Goal: Task Accomplishment & Management: Use online tool/utility

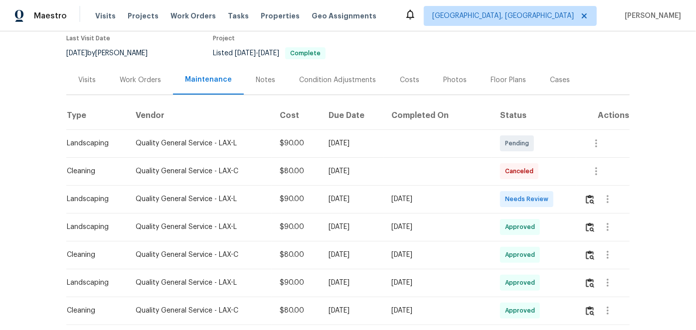
scroll to position [90, 0]
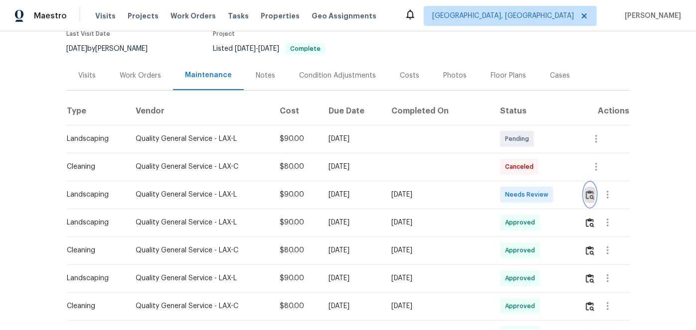
click at [586, 200] on img "button" at bounding box center [589, 194] width 8 height 9
click at [586, 199] on img "button" at bounding box center [589, 194] width 8 height 9
click at [586, 228] on img "button" at bounding box center [589, 222] width 8 height 9
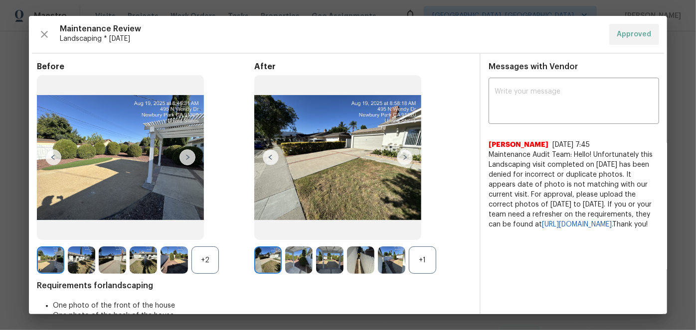
click at [400, 153] on img at bounding box center [405, 157] width 16 height 16
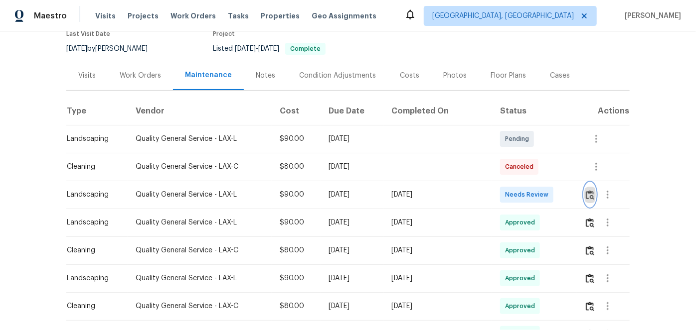
click at [586, 200] on img "button" at bounding box center [589, 194] width 8 height 9
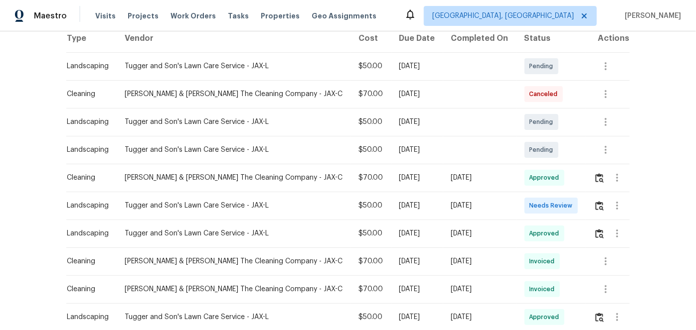
scroll to position [226, 0]
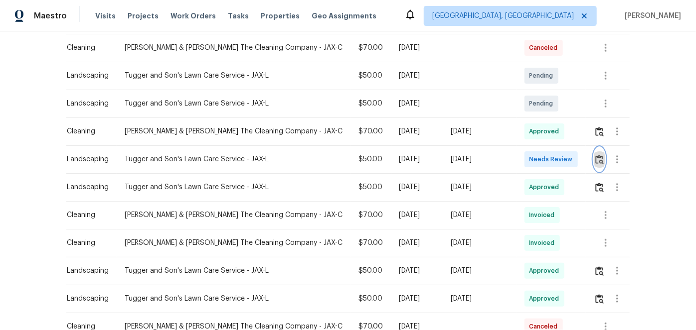
click at [597, 155] on img "button" at bounding box center [599, 159] width 8 height 9
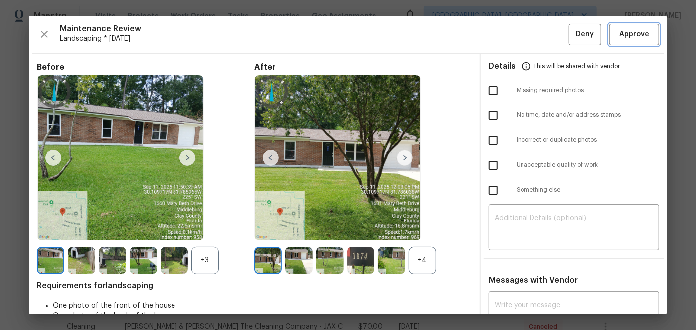
click at [630, 36] on span "Approve" at bounding box center [634, 34] width 30 height 12
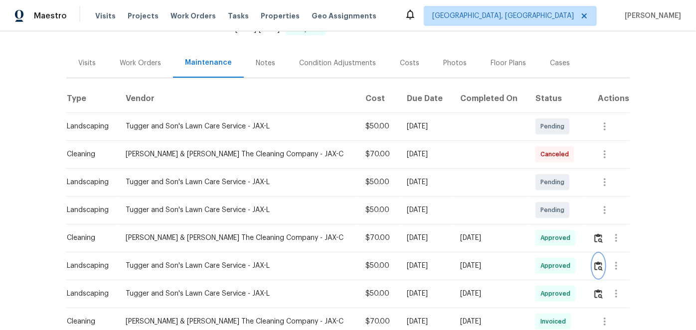
scroll to position [0, 0]
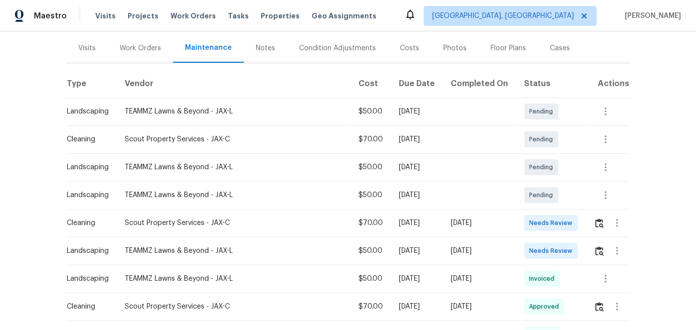
scroll to position [136, 0]
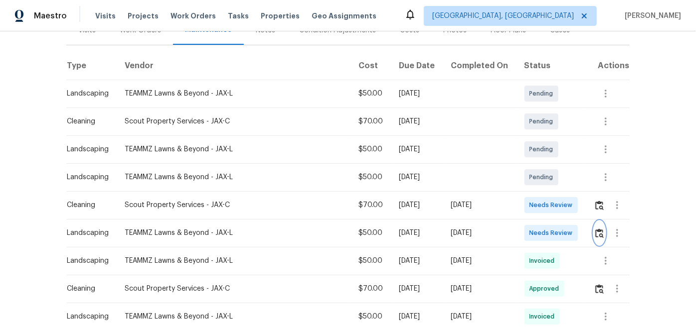
click at [595, 235] on img "button" at bounding box center [599, 233] width 8 height 9
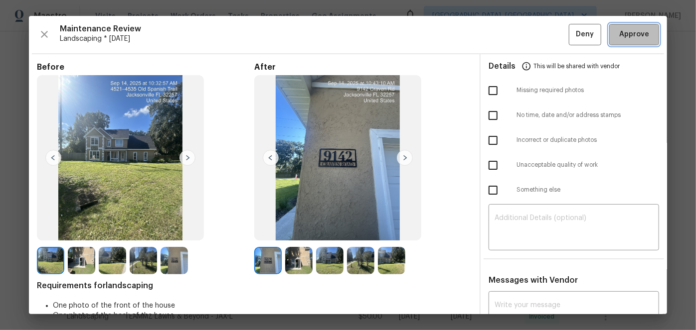
click at [624, 35] on span "Approve" at bounding box center [634, 34] width 30 height 12
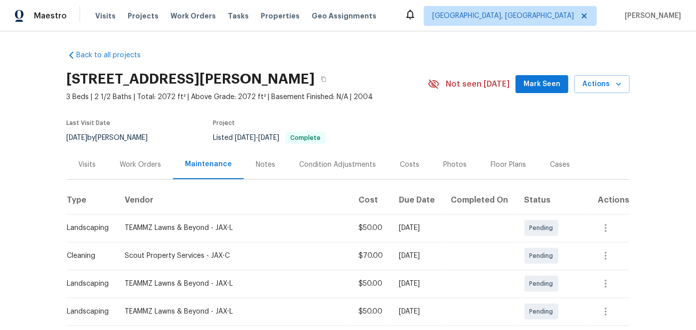
scroll to position [0, 0]
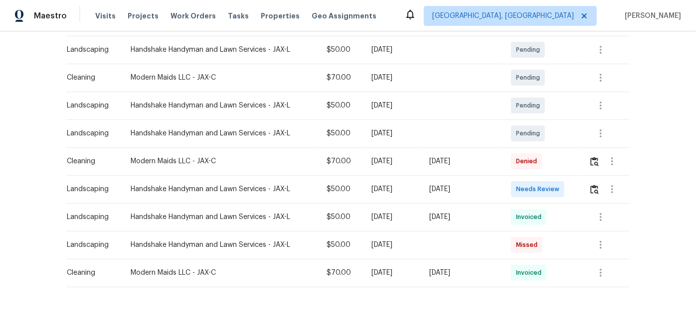
scroll to position [181, 0]
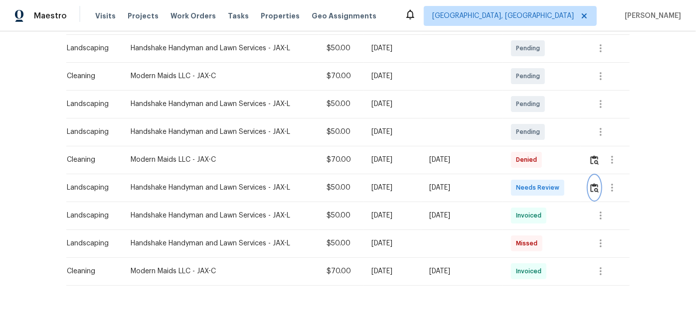
click at [592, 187] on img "button" at bounding box center [594, 187] width 8 height 9
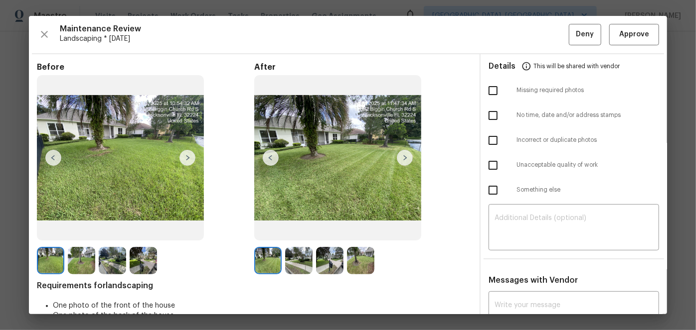
click at [401, 157] on img at bounding box center [405, 158] width 16 height 16
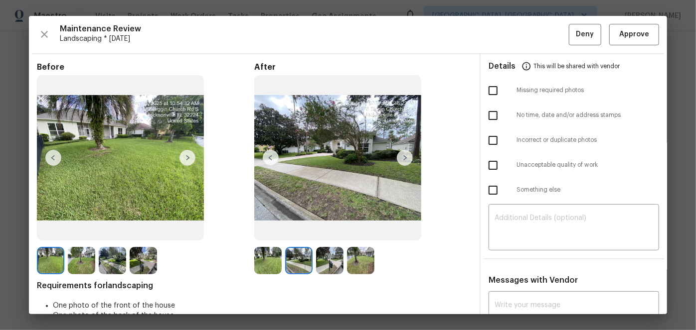
click at [401, 157] on img at bounding box center [405, 158] width 16 height 16
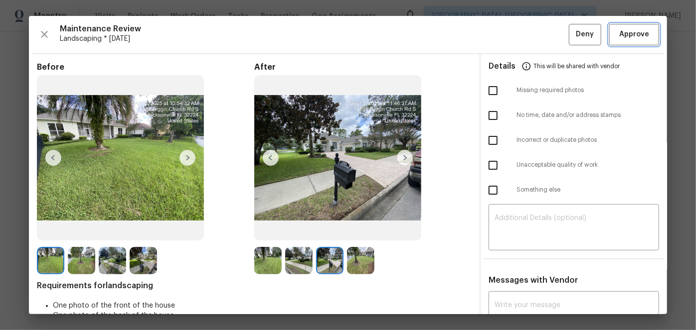
click at [626, 30] on span "Approve" at bounding box center [634, 34] width 30 height 12
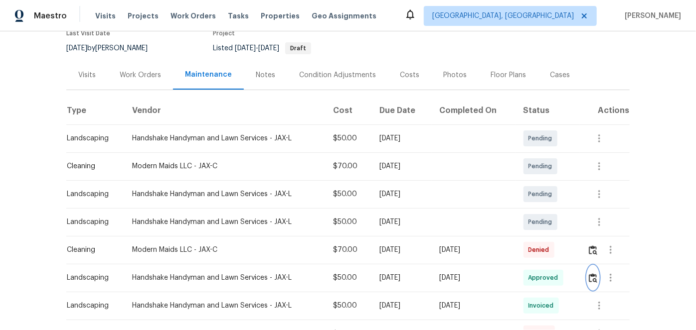
scroll to position [90, 0]
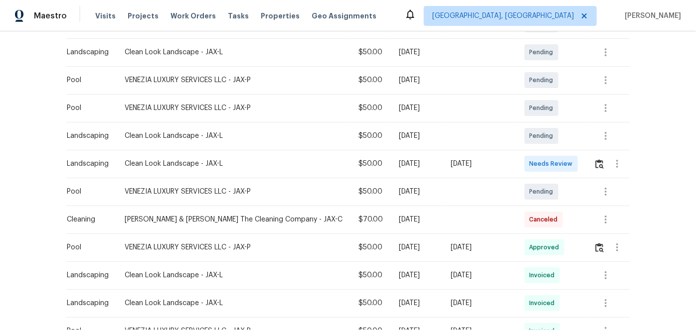
scroll to position [272, 0]
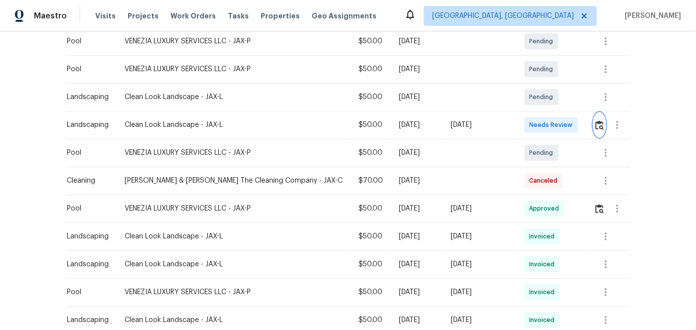
click at [595, 124] on img "button" at bounding box center [599, 125] width 8 height 9
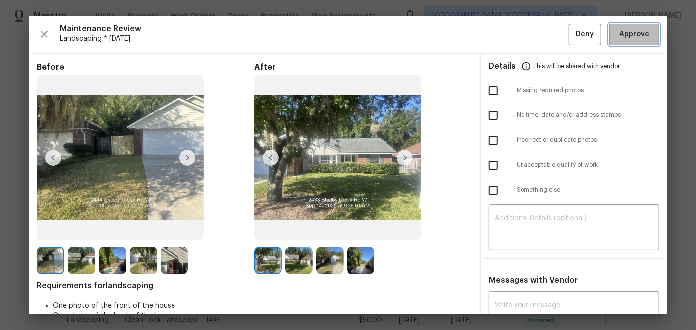
click at [627, 39] on span "Approve" at bounding box center [634, 34] width 30 height 12
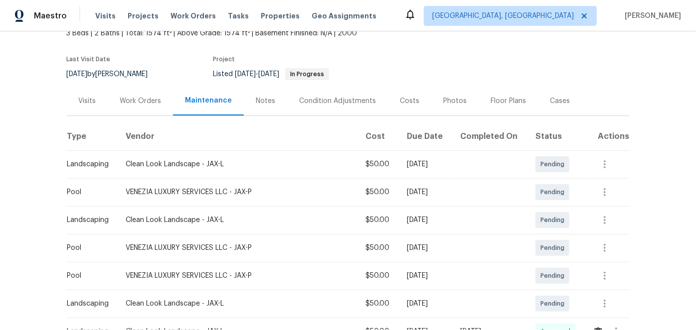
scroll to position [45, 0]
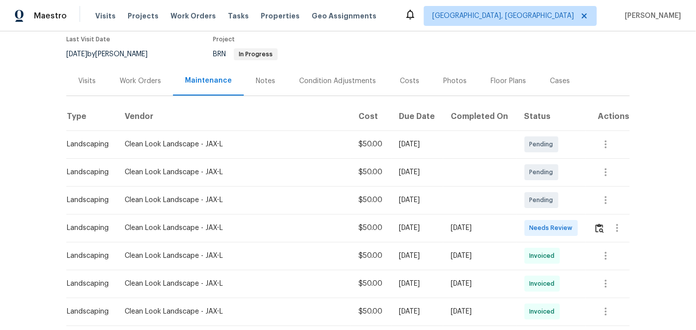
scroll to position [136, 0]
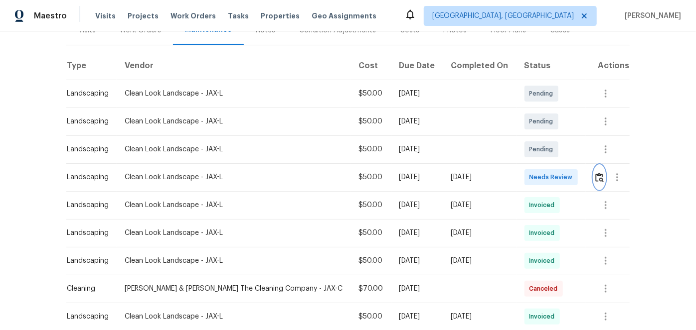
click at [595, 176] on img "button" at bounding box center [599, 177] width 8 height 9
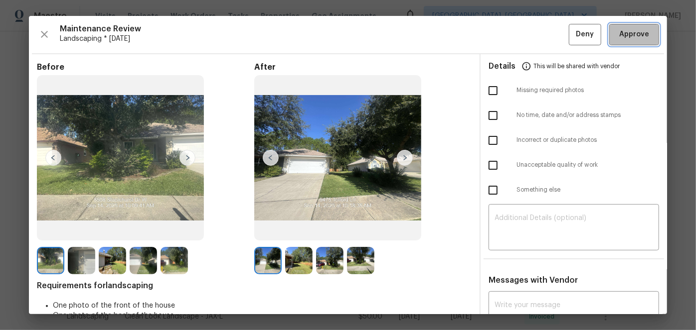
click at [621, 32] on span "Approve" at bounding box center [634, 34] width 30 height 12
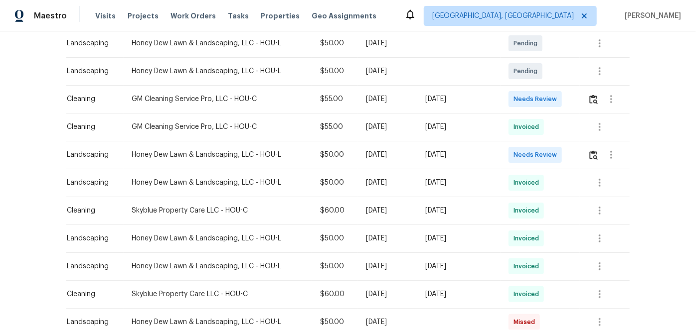
scroll to position [226, 0]
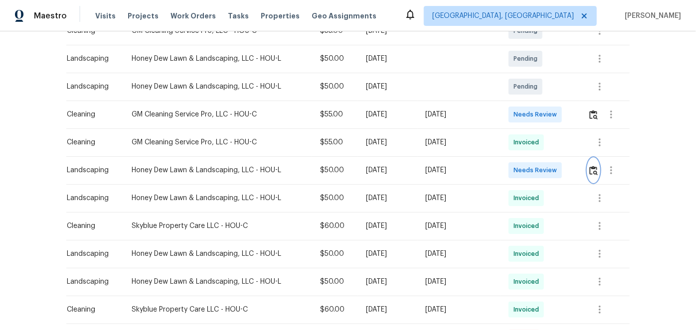
click at [592, 170] on img "button" at bounding box center [593, 170] width 8 height 9
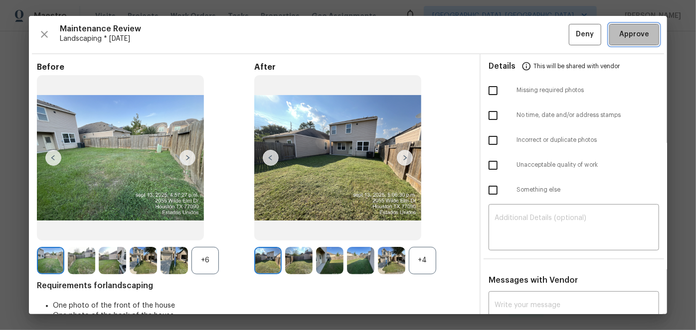
click at [624, 35] on span "Approve" at bounding box center [634, 34] width 30 height 12
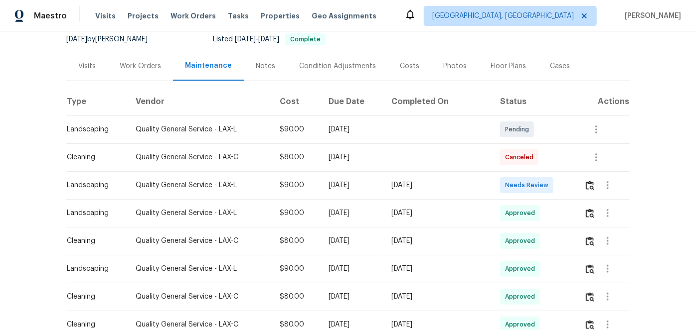
scroll to position [136, 0]
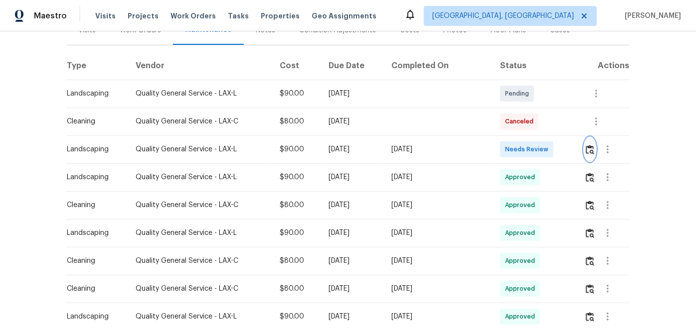
click at [585, 154] on img "button" at bounding box center [589, 149] width 8 height 9
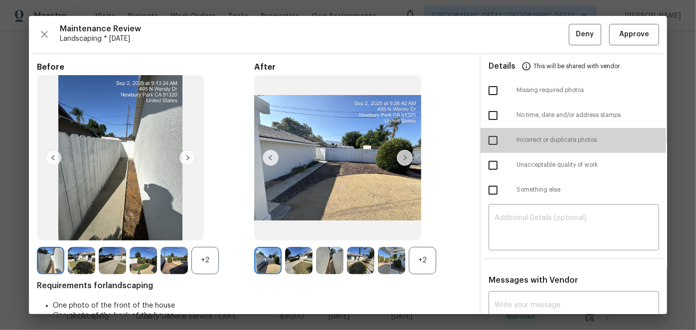
click at [484, 141] on input "checkbox" at bounding box center [492, 140] width 21 height 21
checkbox input "true"
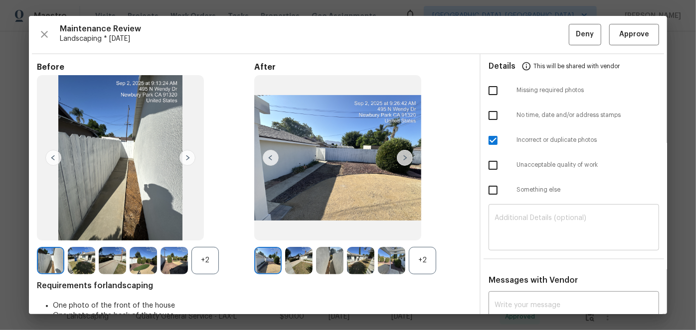
click at [515, 212] on div "​" at bounding box center [573, 229] width 170 height 44
paste textarea "Maintenance Audit Team: Hello! Unfortunately this Landscaping visit completed o…"
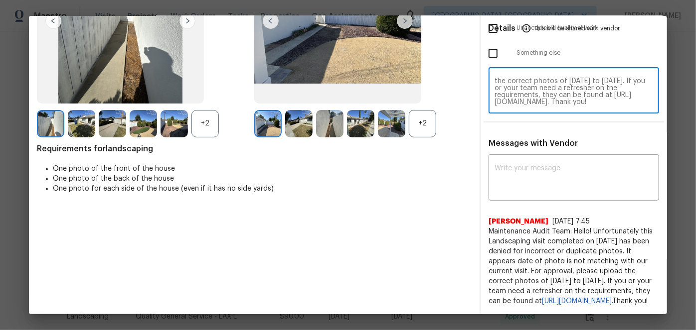
scroll to position [156, 0]
type textarea "Maintenance Audit Team: Hello! Unfortunately this Landscaping visit completed o…"
click at [494, 165] on textarea at bounding box center [573, 179] width 158 height 28
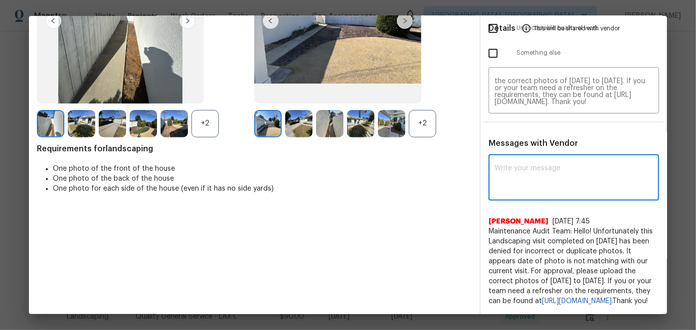
paste textarea "Maintenance Audit Team: Hello! Unfortunately this Landscaping visit completed o…"
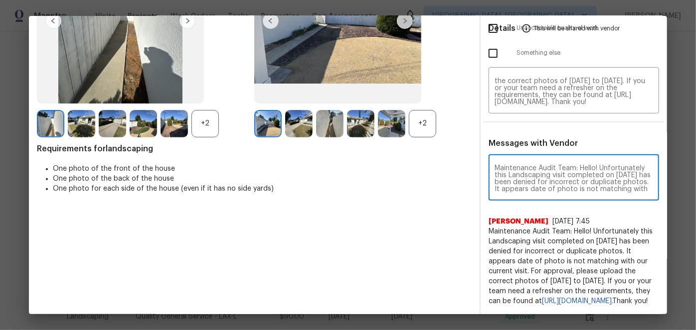
scroll to position [62, 0]
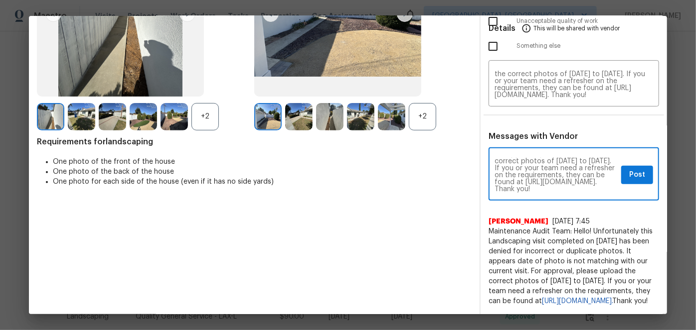
type textarea "Maintenance Audit Team: Hello! Unfortunately this Landscaping visit completed o…"
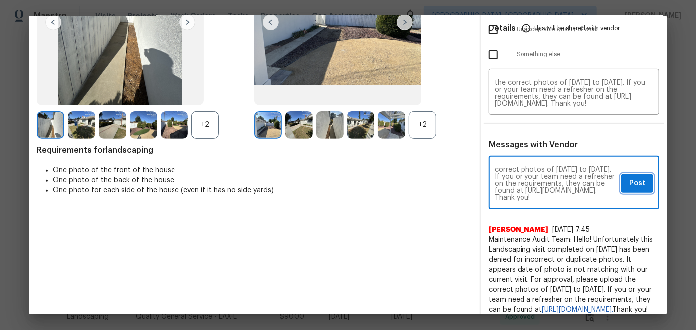
click at [629, 183] on span "Post" at bounding box center [637, 183] width 16 height 12
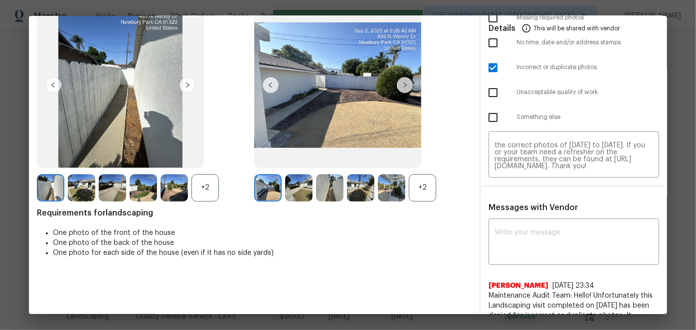
scroll to position [0, 0]
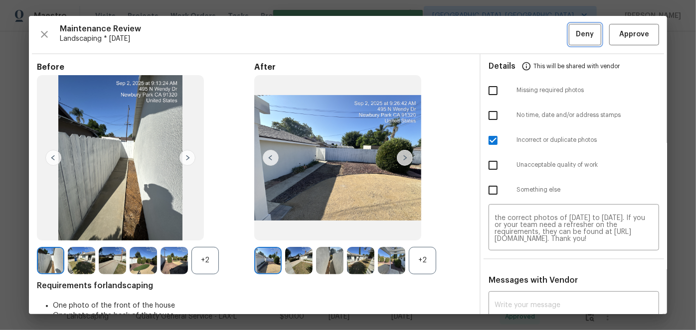
click at [576, 36] on span "Deny" at bounding box center [585, 34] width 18 height 12
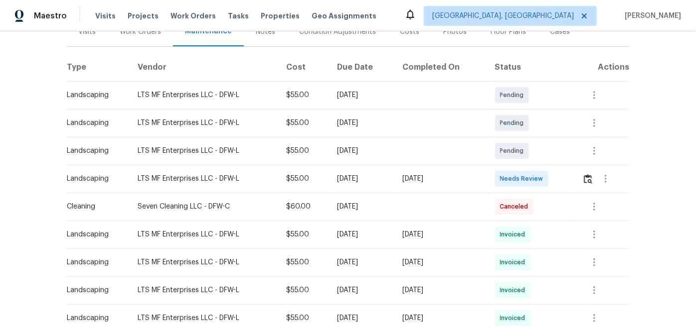
scroll to position [181, 0]
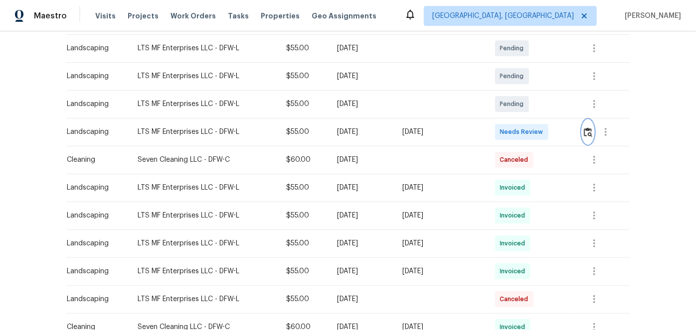
click at [589, 131] on img "button" at bounding box center [587, 132] width 8 height 9
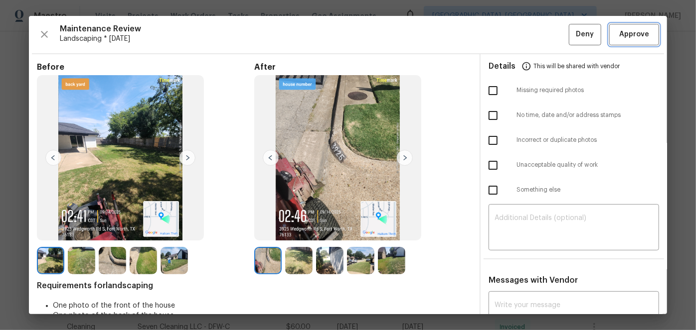
click at [637, 32] on span "Approve" at bounding box center [634, 34] width 30 height 12
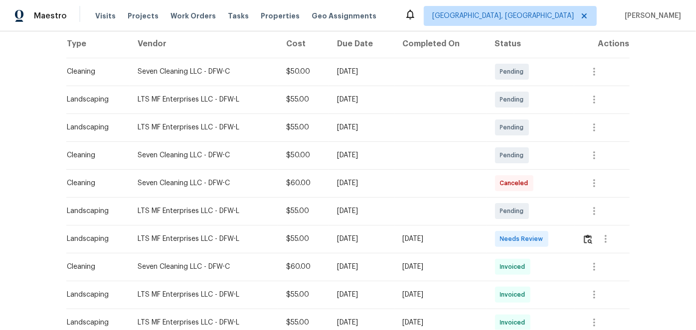
scroll to position [181, 0]
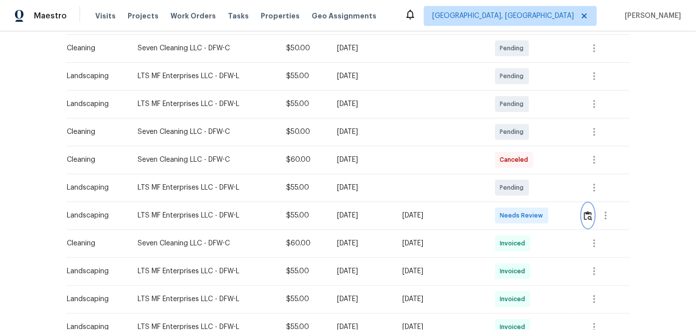
click at [587, 219] on img "button" at bounding box center [587, 215] width 8 height 9
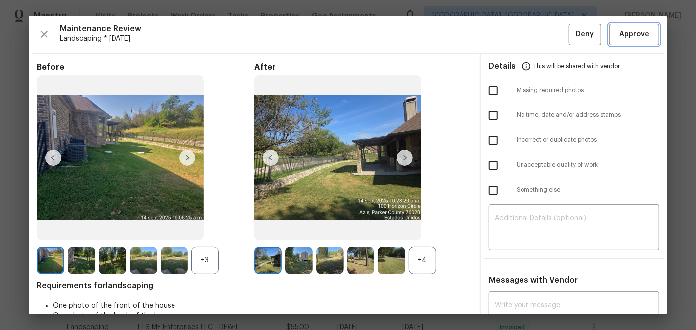
click at [620, 30] on span "Approve" at bounding box center [634, 34] width 30 height 12
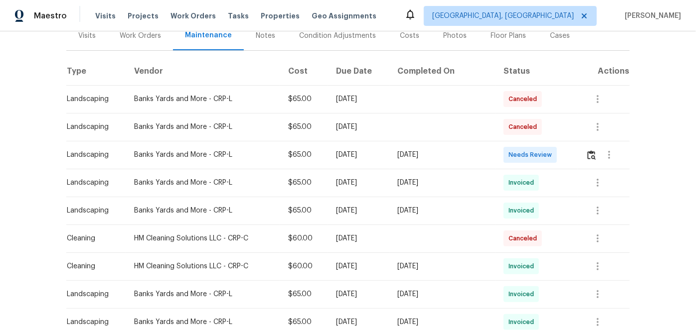
scroll to position [136, 0]
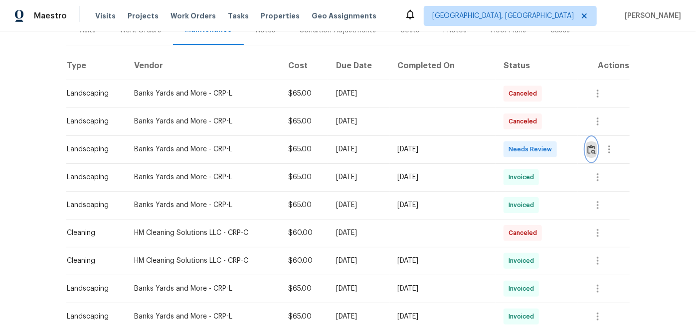
click at [587, 149] on img "button" at bounding box center [591, 149] width 8 height 9
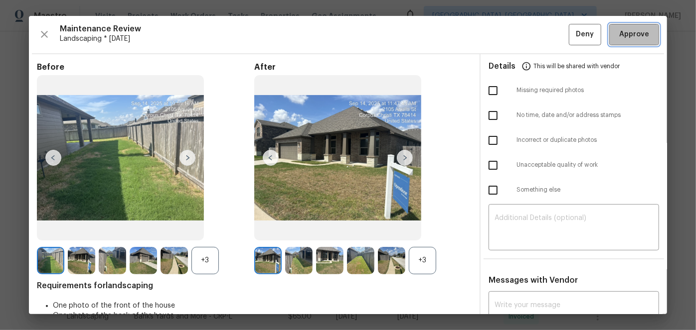
click at [622, 33] on span "Approve" at bounding box center [634, 34] width 30 height 12
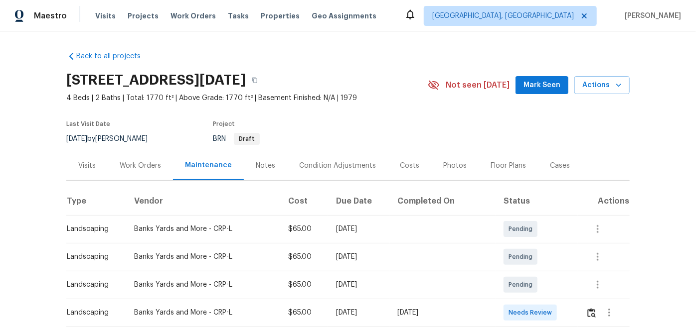
scroll to position [90, 0]
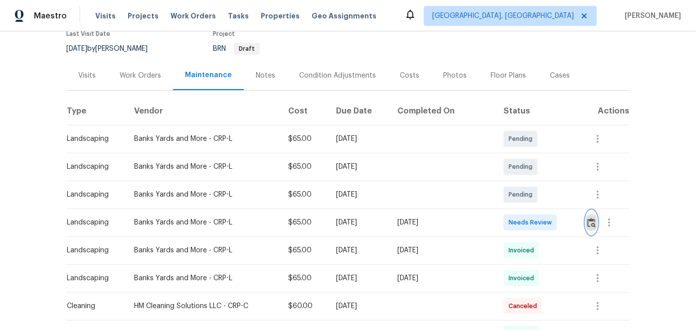
click at [588, 221] on img "button" at bounding box center [591, 222] width 8 height 9
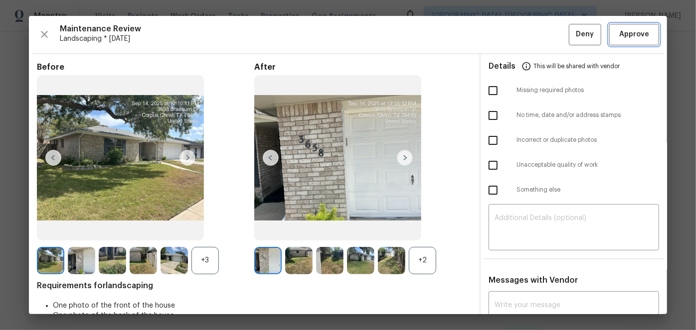
click at [639, 31] on span "Approve" at bounding box center [634, 34] width 30 height 12
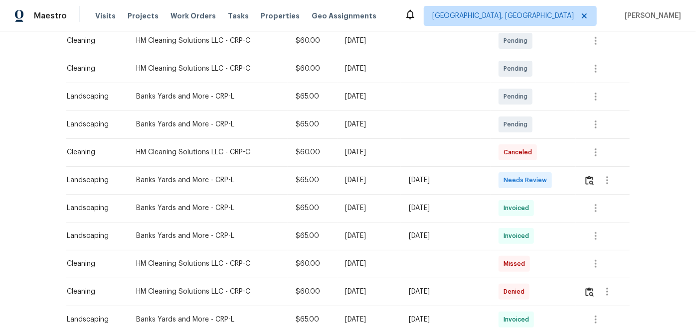
scroll to position [226, 0]
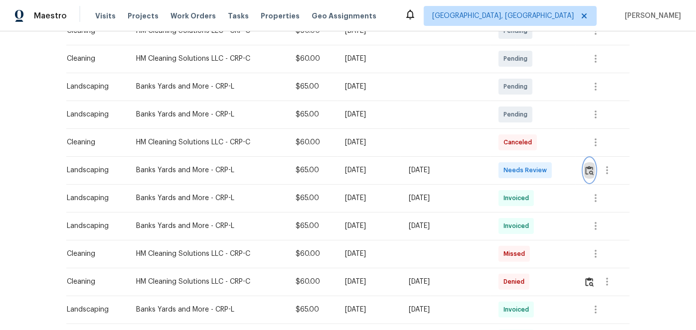
click at [585, 169] on img "button" at bounding box center [589, 170] width 8 height 9
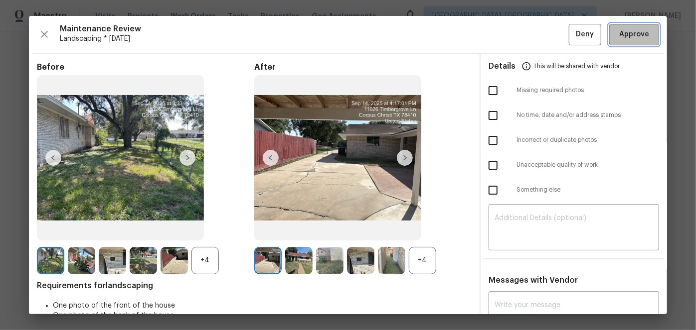
click at [625, 32] on span "Approve" at bounding box center [634, 34] width 30 height 12
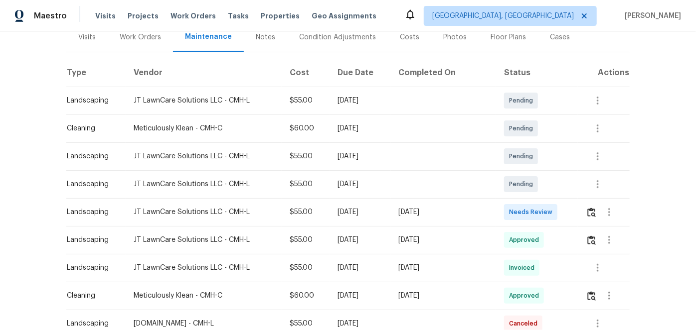
scroll to position [226, 0]
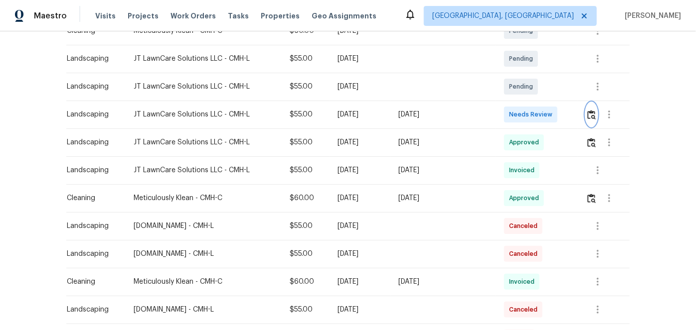
click at [588, 113] on img "button" at bounding box center [591, 114] width 8 height 9
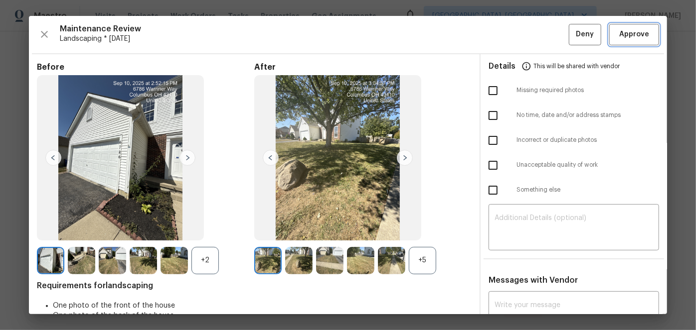
drag, startPoint x: 635, startPoint y: 32, endPoint x: 601, endPoint y: 29, distance: 33.5
click at [635, 31] on span "Approve" at bounding box center [634, 34] width 30 height 12
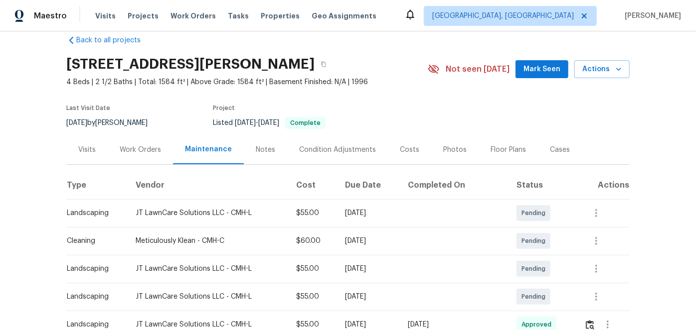
scroll to position [0, 0]
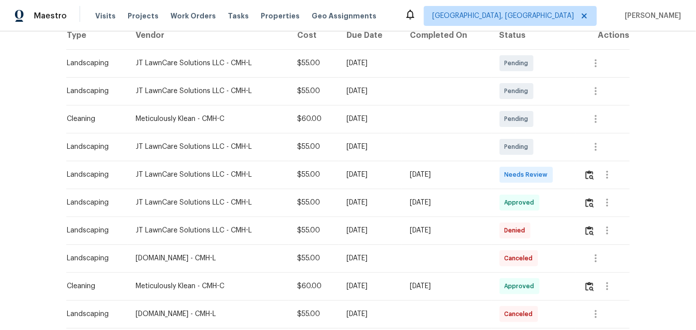
scroll to position [181, 0]
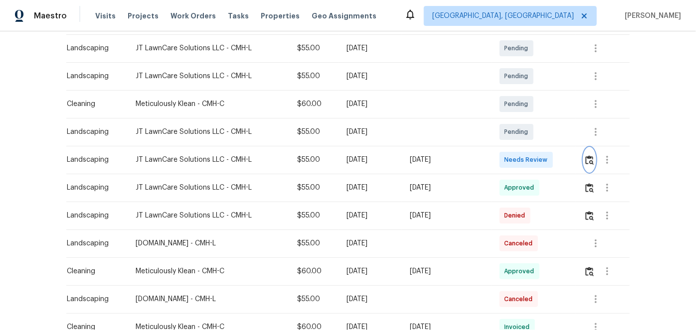
click at [586, 160] on img "button" at bounding box center [589, 159] width 8 height 9
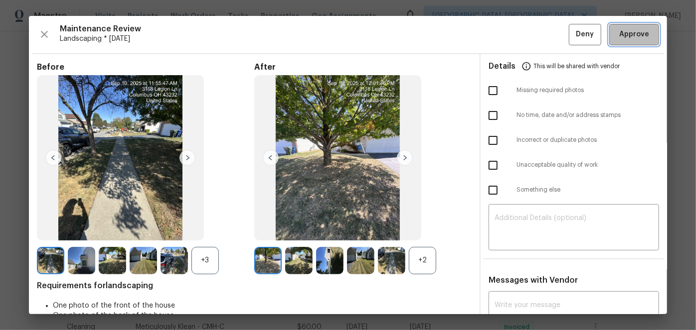
click at [635, 29] on span "Approve" at bounding box center [634, 34] width 30 height 12
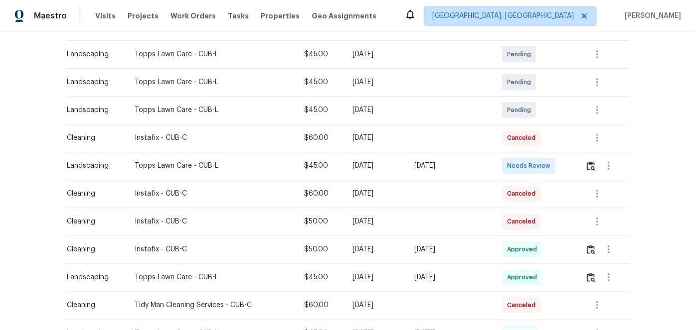
scroll to position [181, 0]
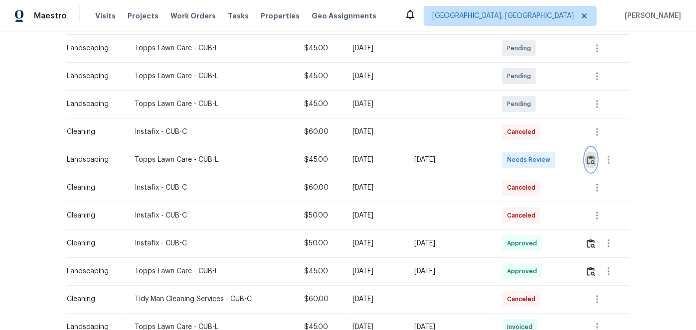
click at [591, 159] on img "button" at bounding box center [590, 159] width 8 height 9
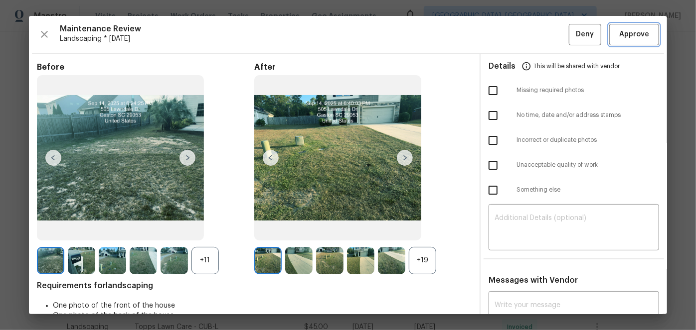
click at [642, 34] on span "Approve" at bounding box center [634, 34] width 34 height 12
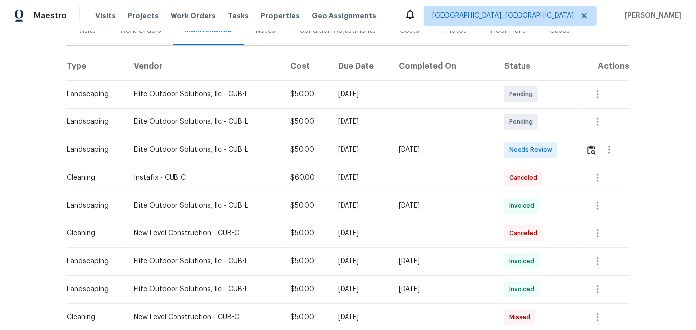
scroll to position [136, 0]
click at [587, 150] on img "button" at bounding box center [591, 149] width 8 height 9
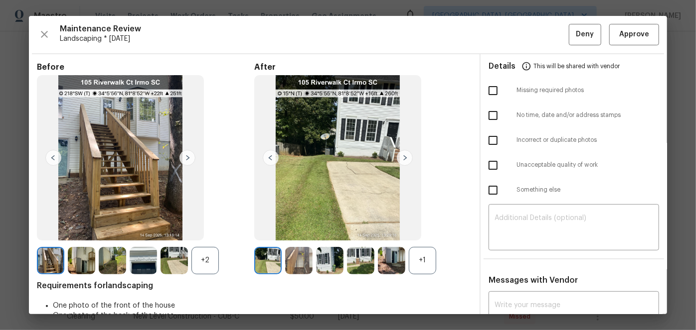
click at [404, 155] on img at bounding box center [405, 158] width 16 height 16
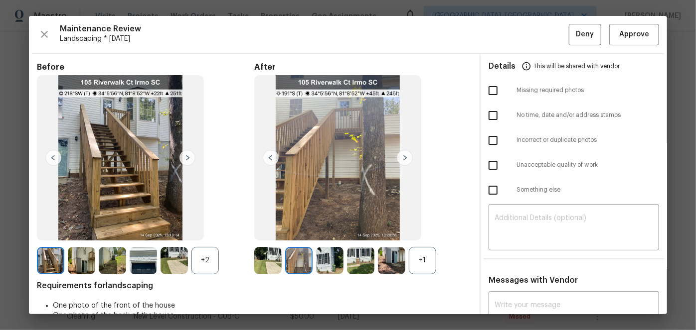
click at [404, 155] on img at bounding box center [405, 158] width 16 height 16
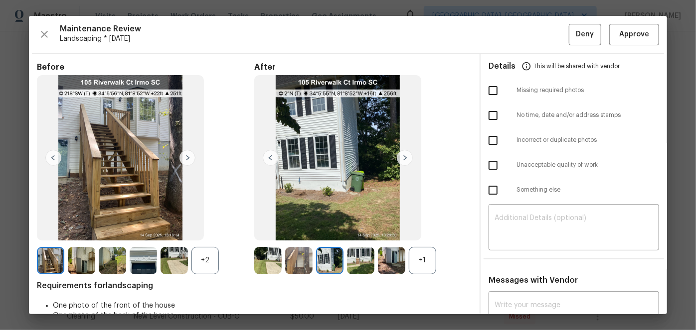
click at [404, 155] on img at bounding box center [405, 158] width 16 height 16
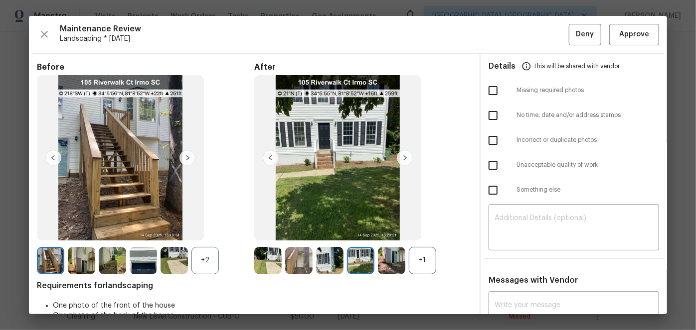
click at [404, 155] on img at bounding box center [405, 158] width 16 height 16
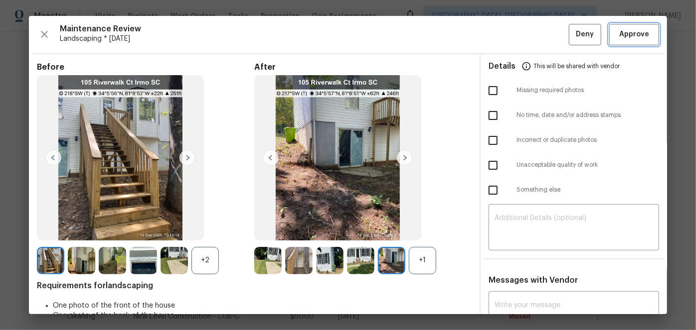
click at [620, 38] on span "Approve" at bounding box center [634, 34] width 30 height 12
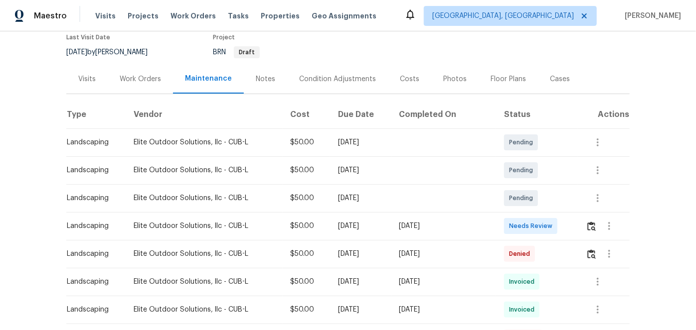
scroll to position [136, 0]
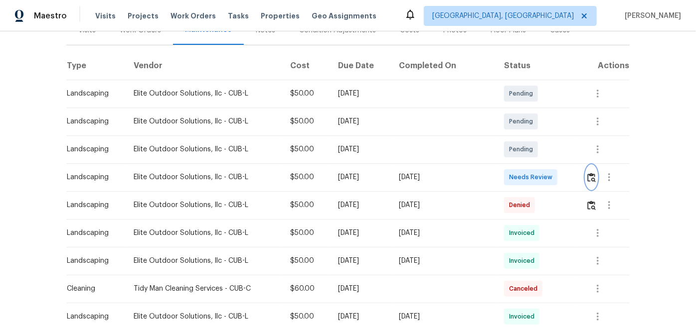
click at [587, 176] on img "button" at bounding box center [591, 177] width 8 height 9
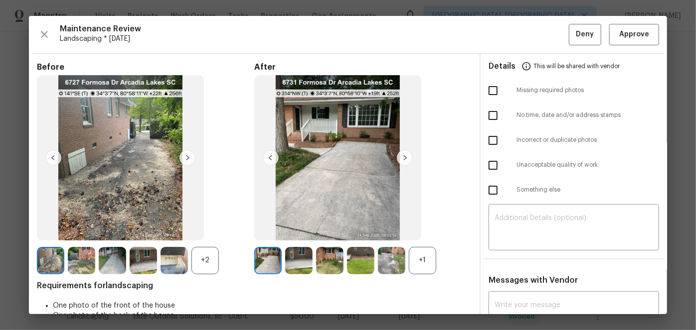
click at [398, 156] on img at bounding box center [405, 158] width 16 height 16
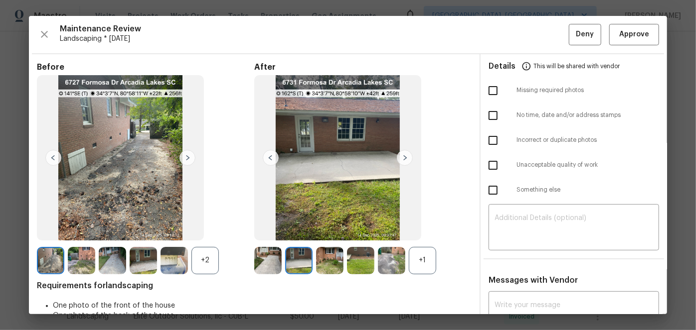
click at [398, 155] on img at bounding box center [405, 158] width 16 height 16
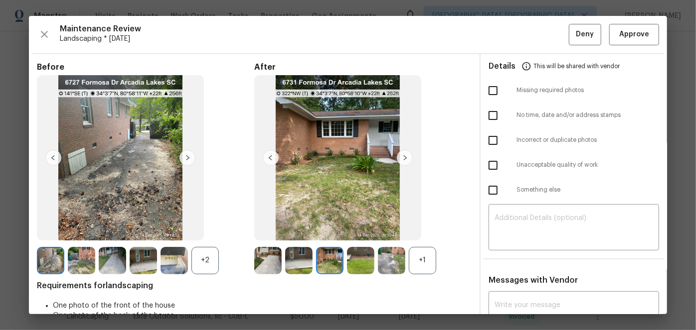
click at [398, 155] on img at bounding box center [405, 158] width 16 height 16
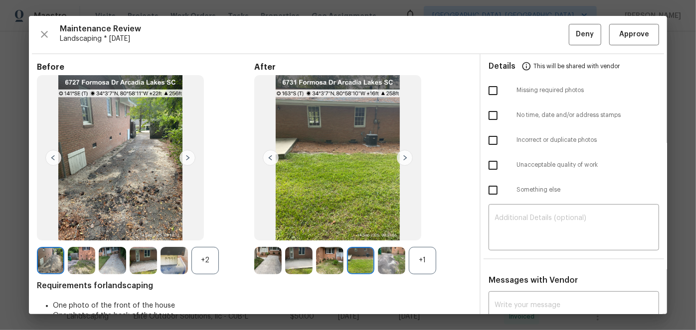
click at [399, 155] on img at bounding box center [405, 158] width 16 height 16
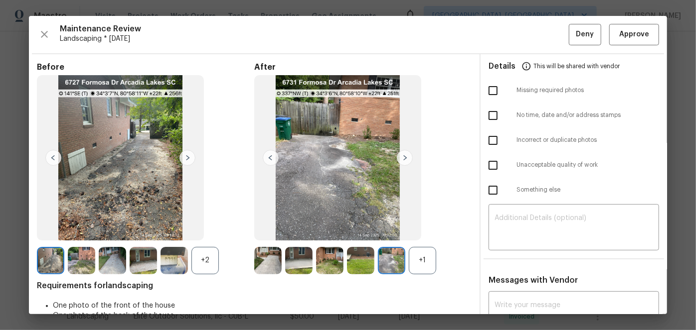
click at [399, 155] on img at bounding box center [405, 158] width 16 height 16
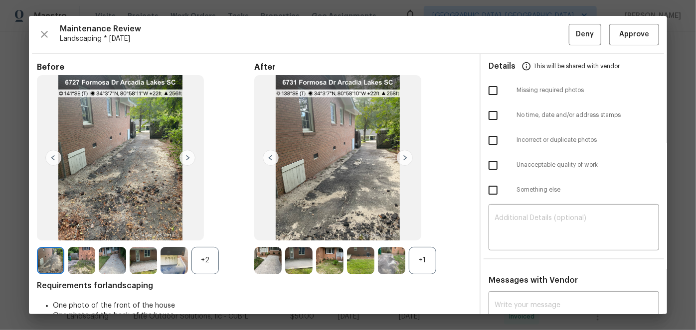
click at [273, 155] on img at bounding box center [271, 158] width 16 height 16
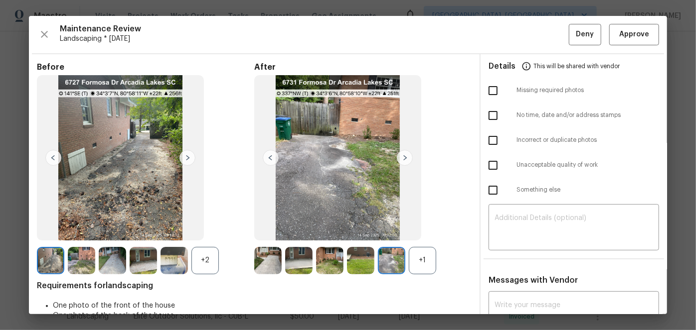
click at [400, 154] on img at bounding box center [405, 158] width 16 height 16
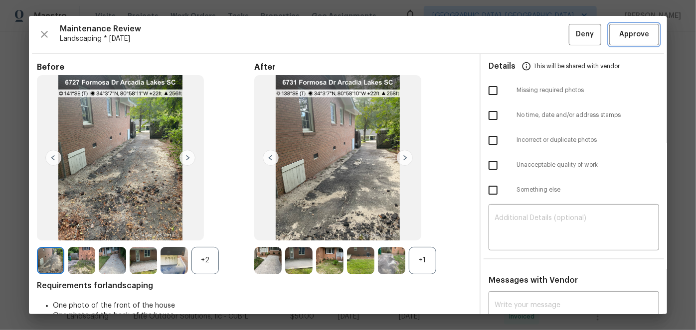
click at [620, 37] on span "Approve" at bounding box center [634, 34] width 30 height 12
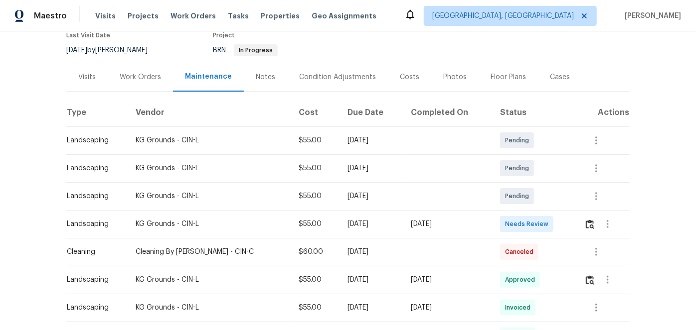
scroll to position [90, 0]
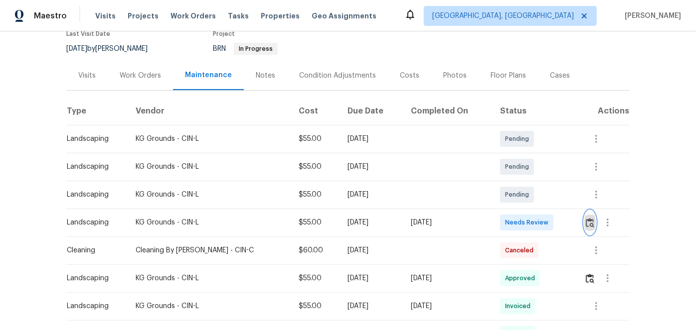
click at [584, 225] on button "button" at bounding box center [589, 223] width 11 height 24
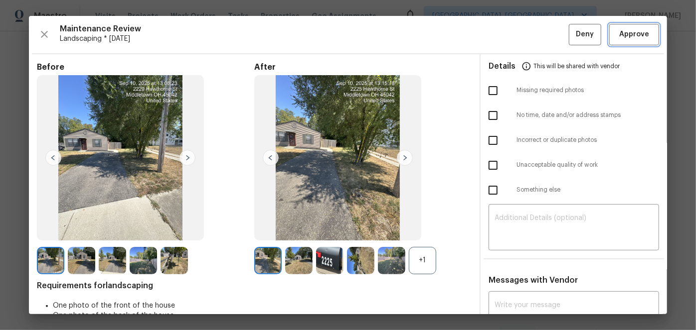
click at [619, 34] on span "Approve" at bounding box center [634, 34] width 30 height 12
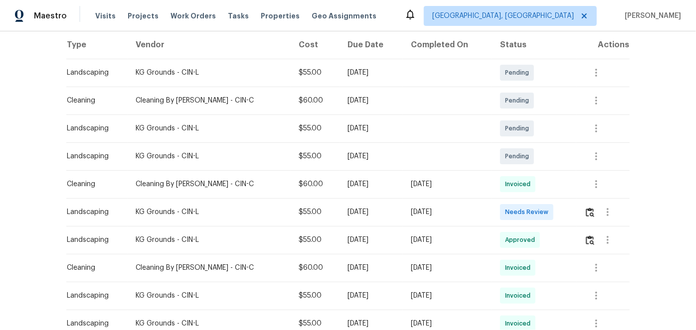
scroll to position [181, 0]
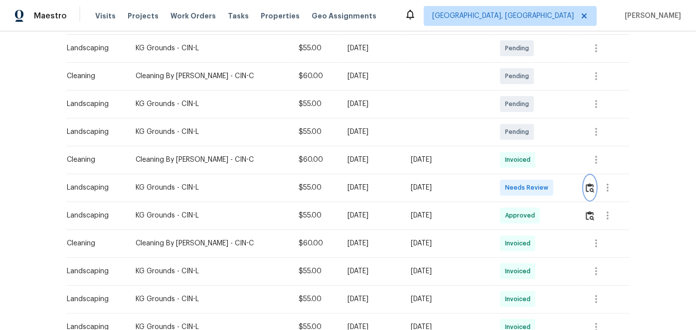
click at [585, 185] on img "button" at bounding box center [589, 187] width 8 height 9
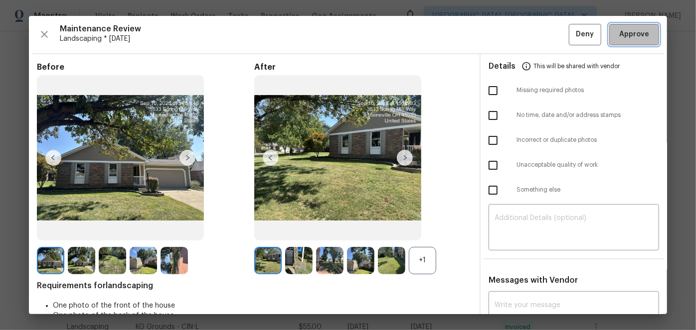
click at [631, 30] on span "Approve" at bounding box center [634, 34] width 30 height 12
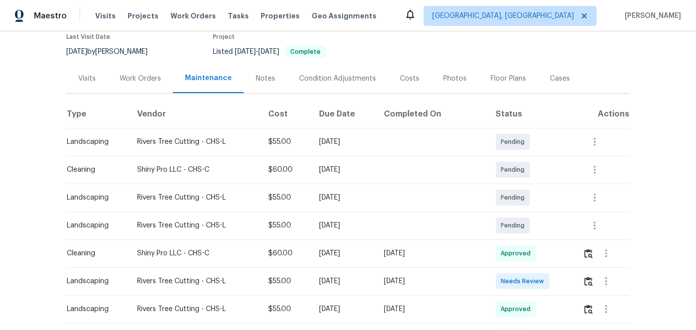
scroll to position [136, 0]
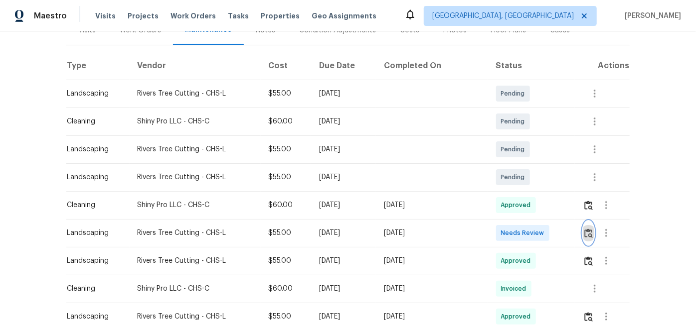
click at [584, 232] on img "button" at bounding box center [588, 233] width 8 height 9
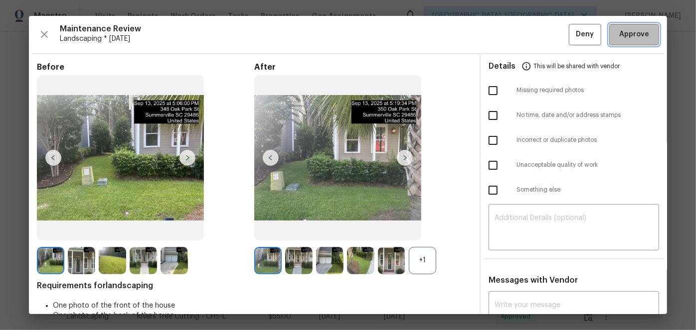
click at [617, 35] on span "Approve" at bounding box center [634, 34] width 34 height 12
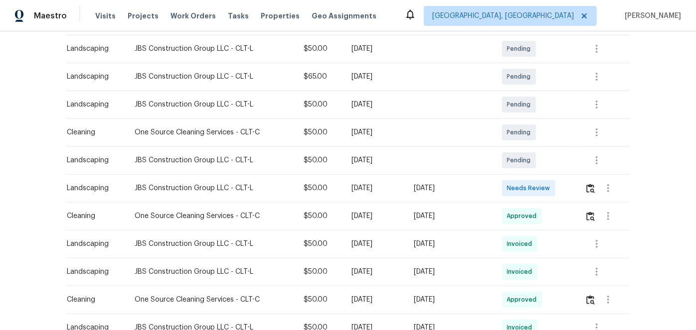
scroll to position [136, 0]
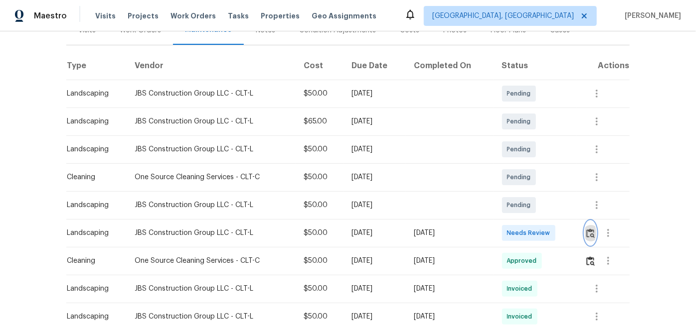
click at [590, 234] on img "button" at bounding box center [590, 233] width 8 height 9
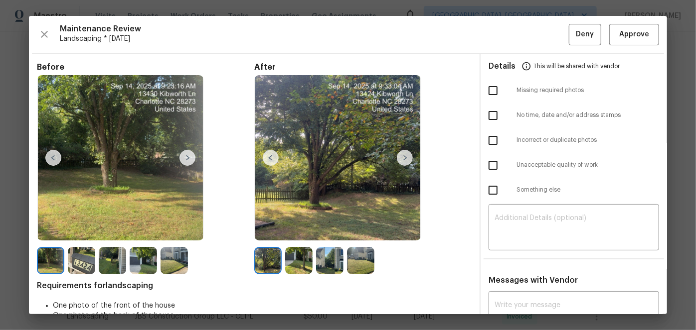
click at [402, 155] on img at bounding box center [405, 158] width 16 height 16
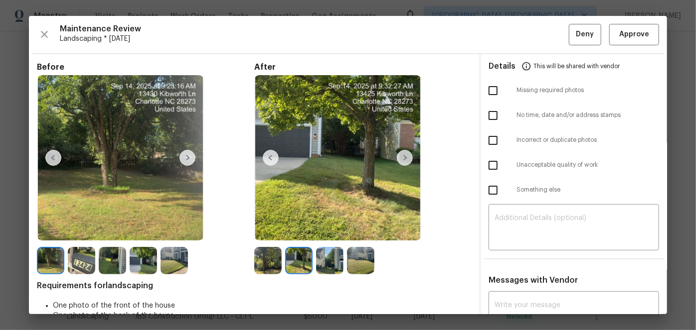
click at [402, 155] on img at bounding box center [405, 158] width 16 height 16
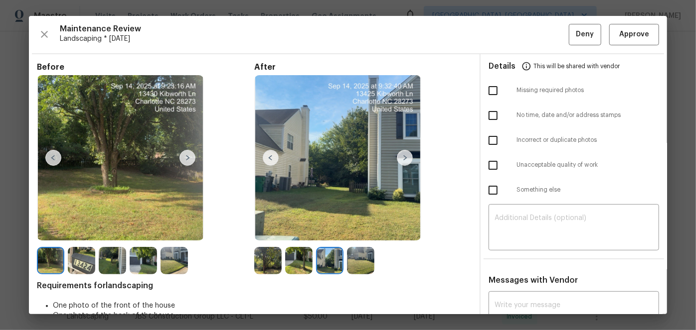
click at [402, 155] on img at bounding box center [405, 158] width 16 height 16
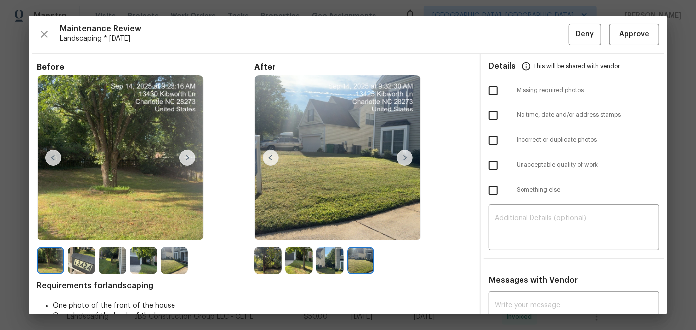
click at [402, 155] on img at bounding box center [405, 158] width 16 height 16
click at [273, 160] on img at bounding box center [271, 158] width 16 height 16
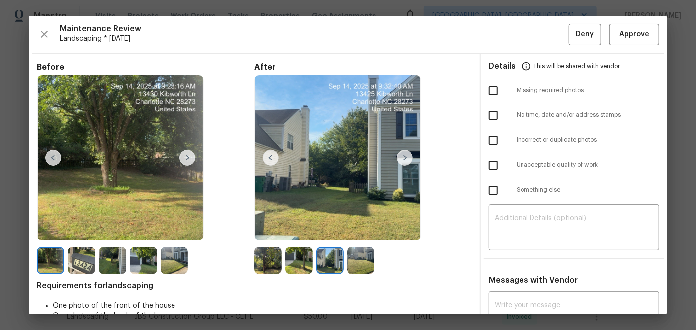
click at [263, 157] on img at bounding box center [271, 158] width 16 height 16
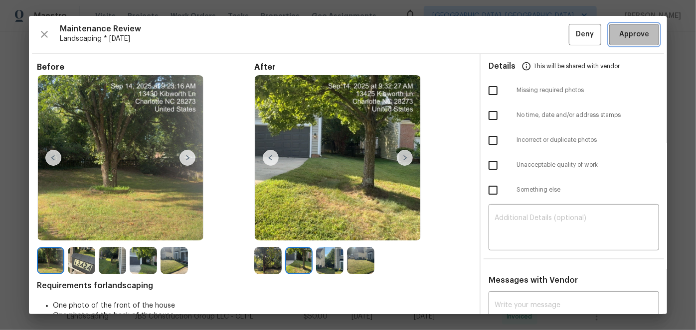
click at [619, 40] on button "Approve" at bounding box center [634, 34] width 50 height 21
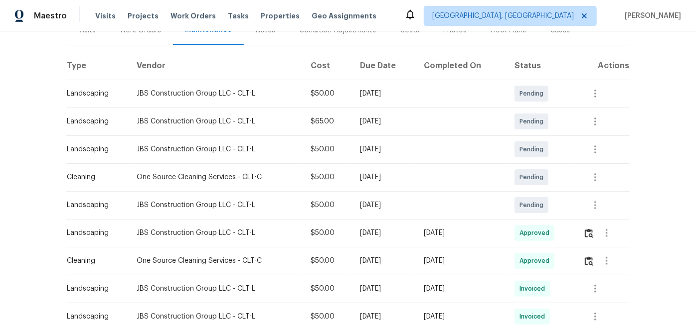
scroll to position [0, 0]
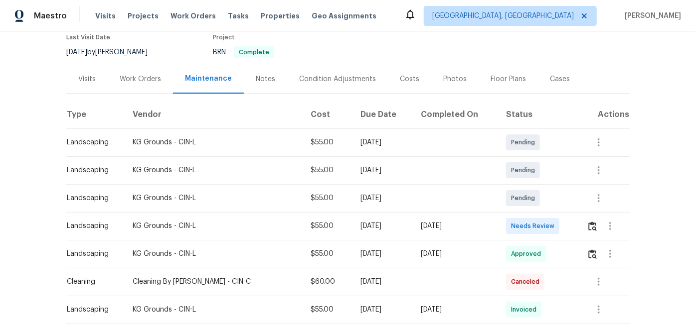
scroll to position [90, 0]
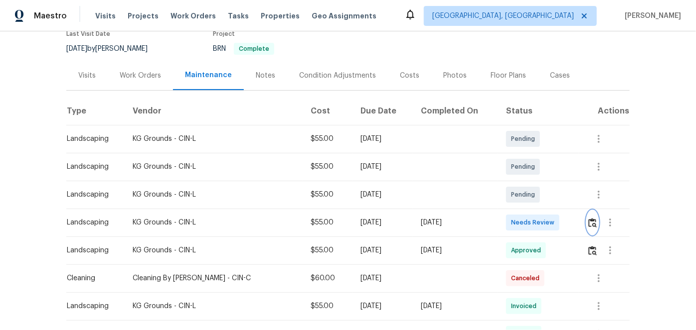
click at [588, 222] on img "button" at bounding box center [592, 222] width 8 height 9
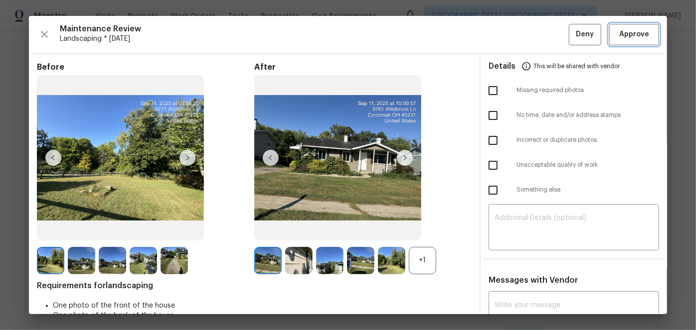
click at [626, 31] on span "Approve" at bounding box center [634, 34] width 30 height 12
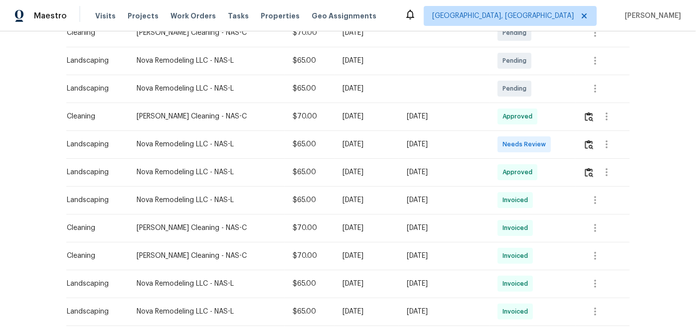
scroll to position [226, 0]
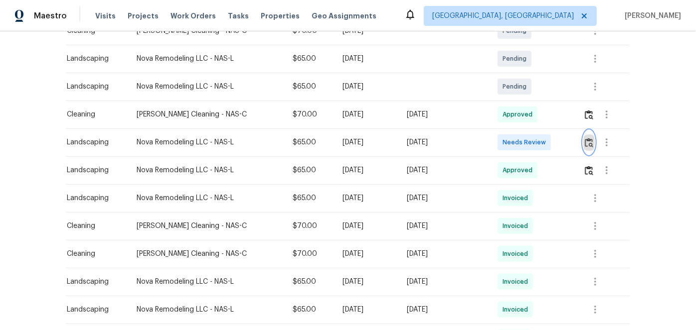
click at [586, 140] on img "button" at bounding box center [588, 142] width 8 height 9
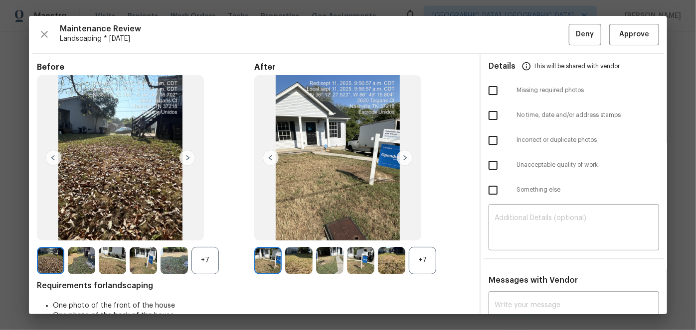
click at [420, 263] on div "+7" at bounding box center [422, 260] width 27 height 27
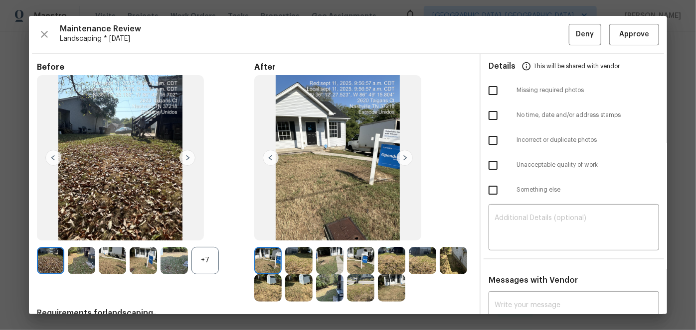
click at [397, 156] on img at bounding box center [405, 158] width 16 height 16
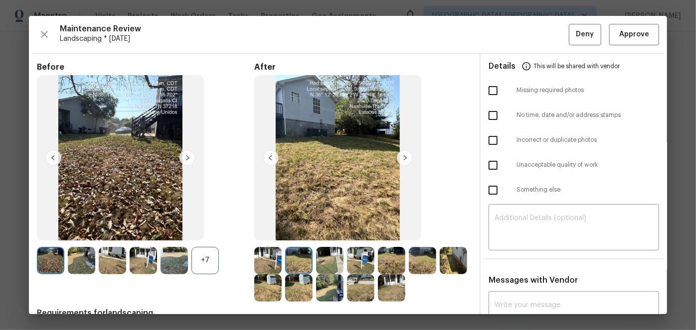
click at [397, 156] on img at bounding box center [405, 158] width 16 height 16
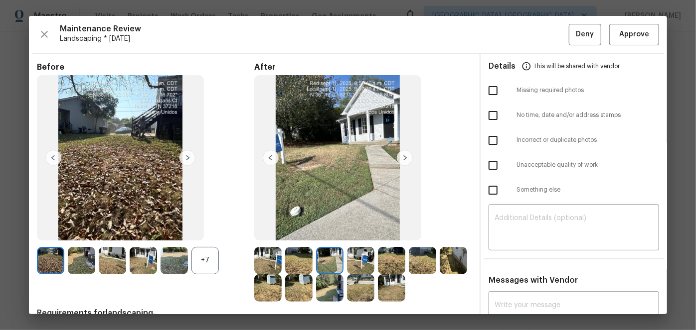
click at [397, 156] on img at bounding box center [405, 158] width 16 height 16
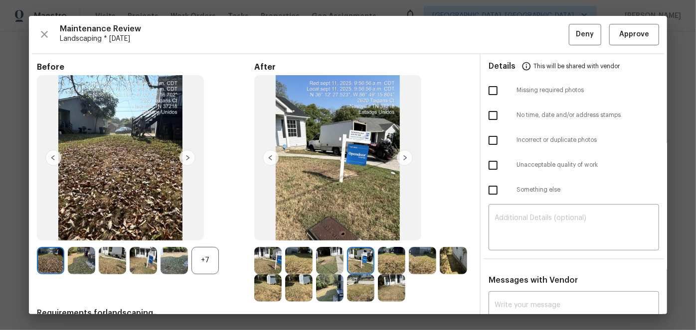
click at [398, 156] on img at bounding box center [405, 158] width 16 height 16
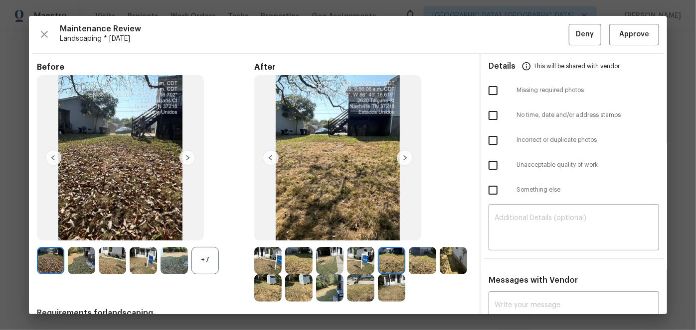
click at [398, 156] on img at bounding box center [405, 158] width 16 height 16
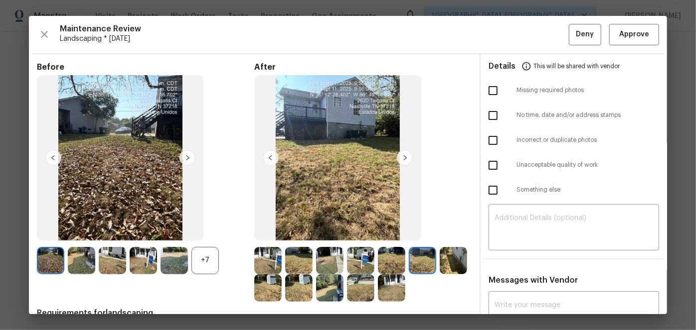
click at [398, 156] on img at bounding box center [405, 158] width 16 height 16
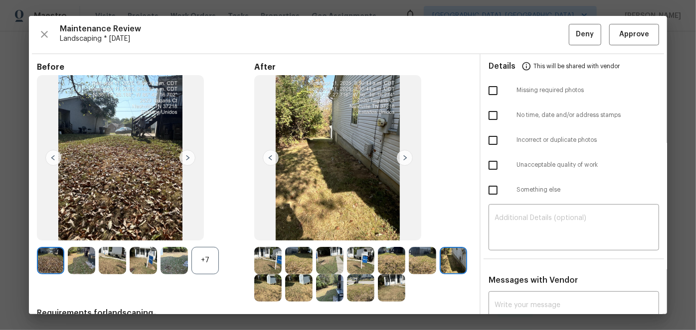
click at [398, 156] on img at bounding box center [405, 158] width 16 height 16
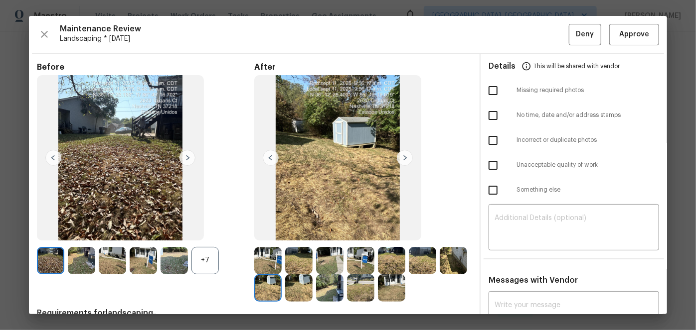
click at [398, 156] on img at bounding box center [405, 158] width 16 height 16
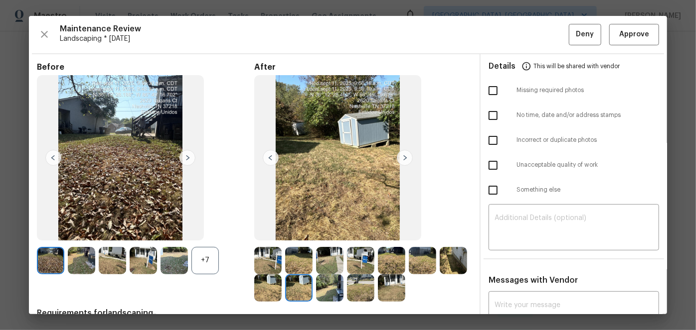
click at [398, 156] on img at bounding box center [405, 158] width 16 height 16
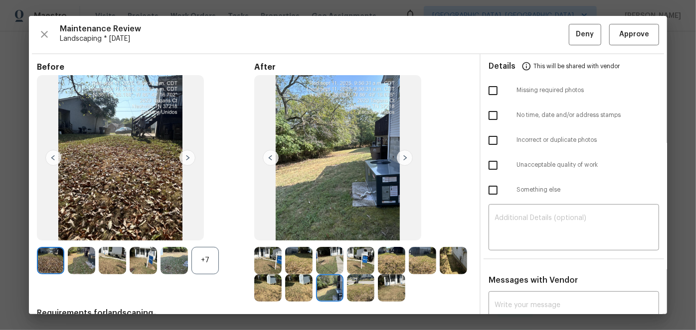
click at [398, 156] on img at bounding box center [405, 158] width 16 height 16
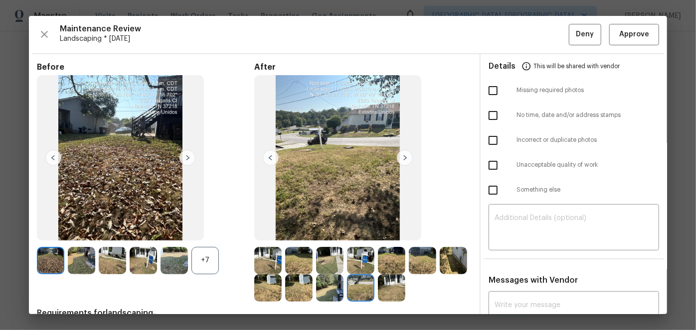
click at [398, 156] on img at bounding box center [405, 158] width 16 height 16
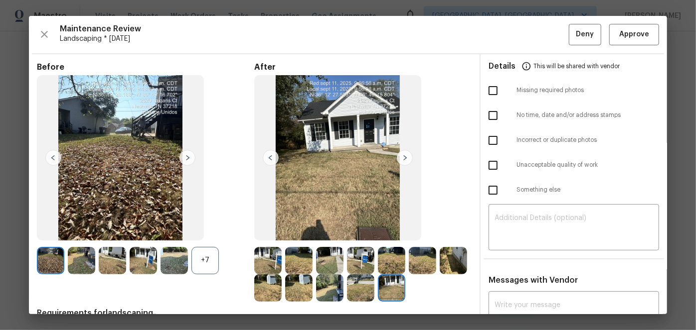
click at [399, 156] on img at bounding box center [405, 158] width 16 height 16
click at [624, 31] on span "Approve" at bounding box center [634, 34] width 30 height 12
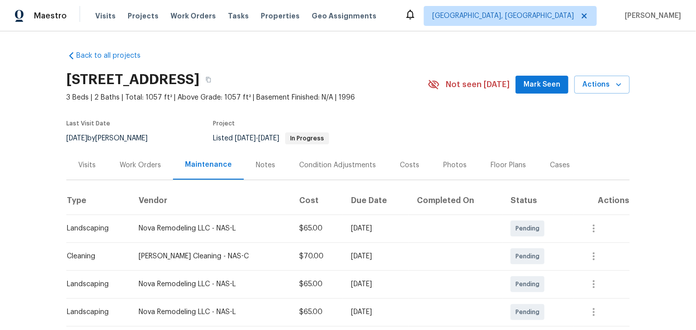
scroll to position [0, 0]
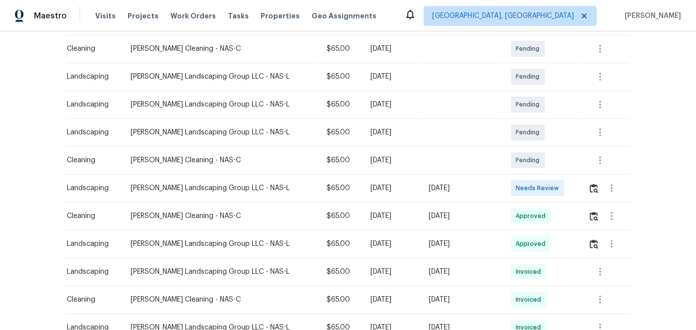
scroll to position [181, 0]
click at [592, 190] on img "button" at bounding box center [593, 187] width 8 height 9
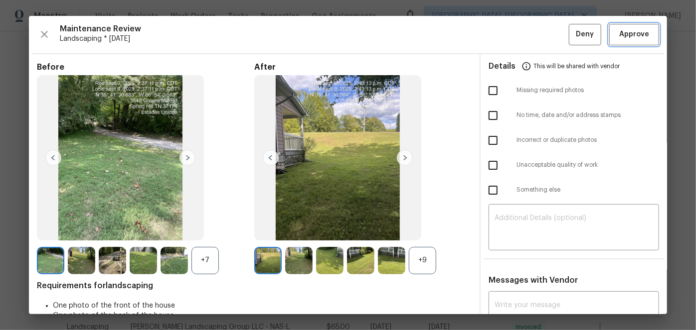
click at [628, 37] on span "Approve" at bounding box center [634, 34] width 30 height 12
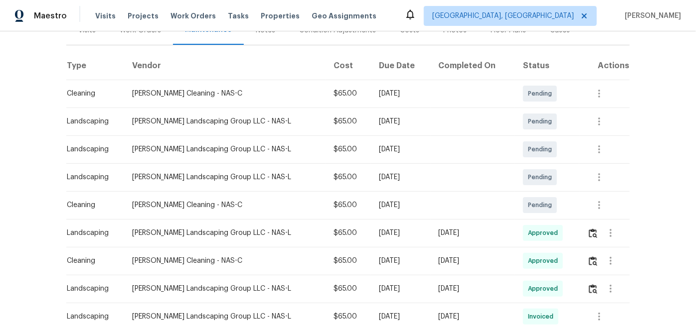
scroll to position [136, 0]
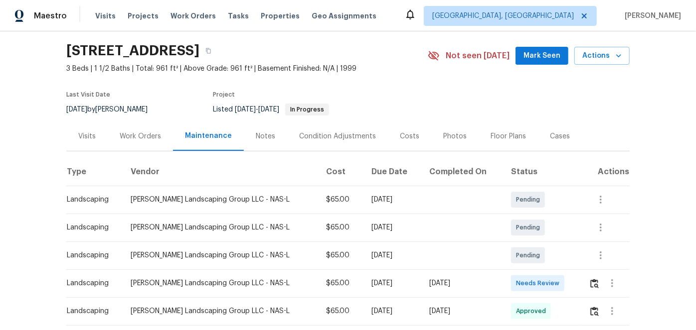
scroll to position [45, 0]
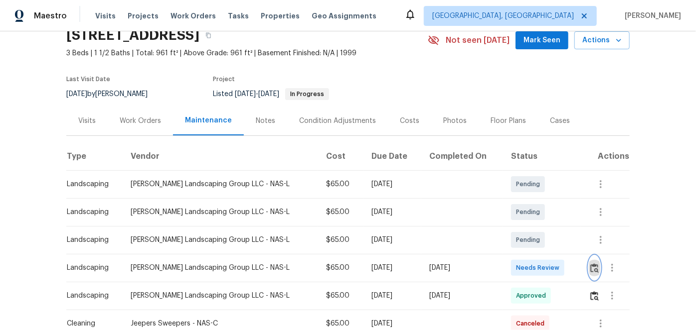
click at [590, 267] on img "button" at bounding box center [594, 268] width 8 height 9
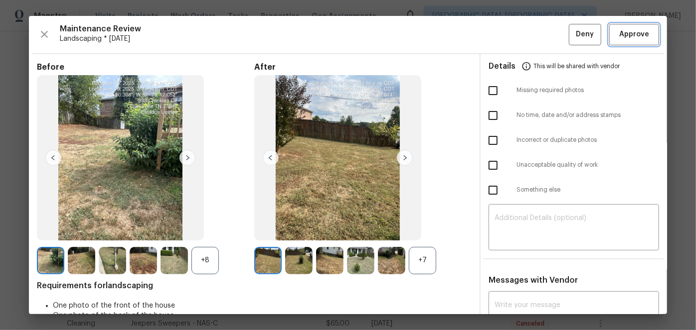
click at [630, 38] on span "Approve" at bounding box center [634, 34] width 30 height 12
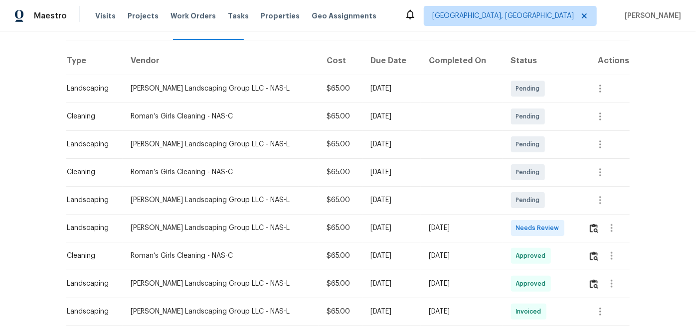
scroll to position [181, 0]
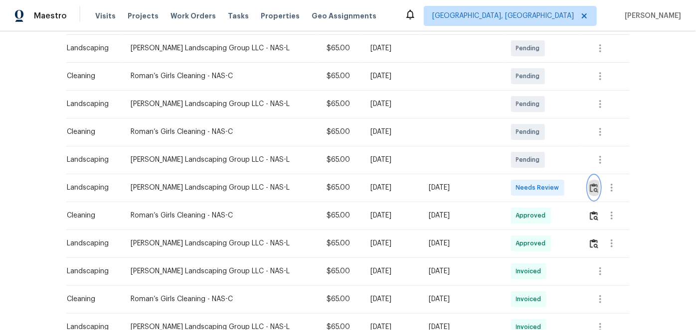
click at [595, 188] on button "button" at bounding box center [593, 188] width 11 height 24
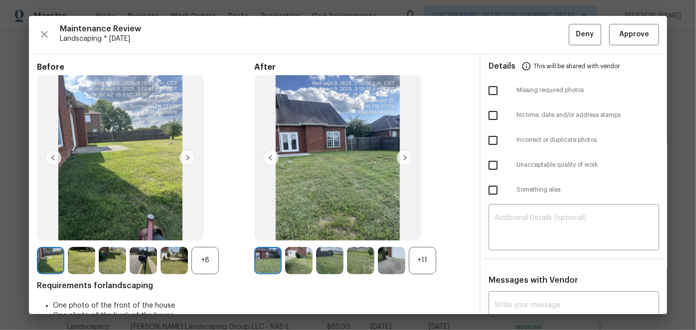
click at [399, 157] on img at bounding box center [405, 158] width 16 height 16
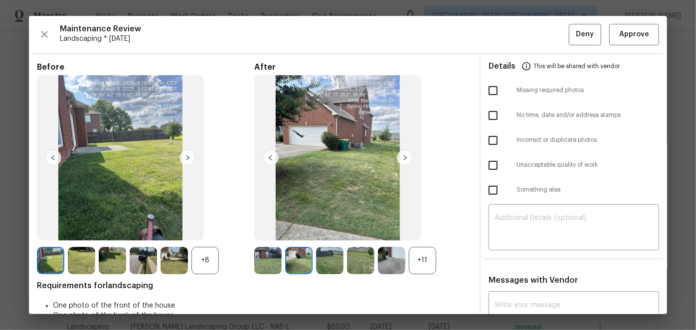
click at [404, 157] on img at bounding box center [405, 158] width 16 height 16
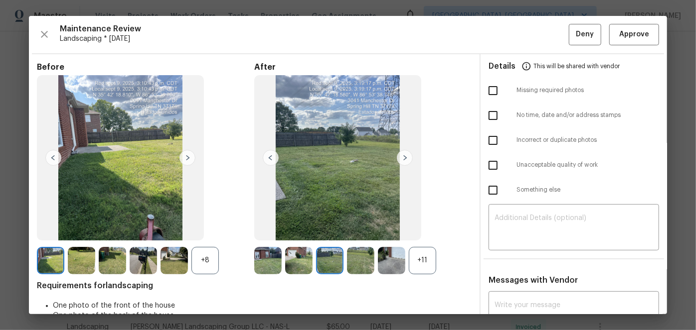
click at [420, 266] on div "+11" at bounding box center [422, 260] width 27 height 27
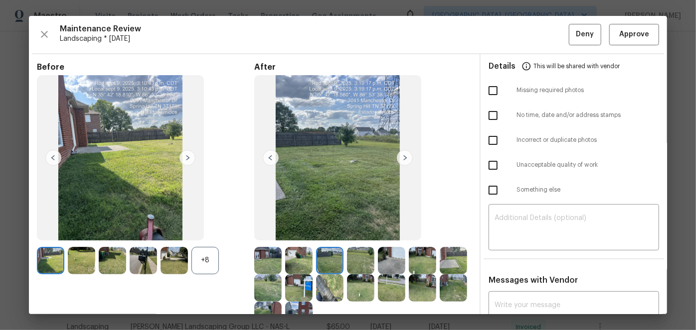
click at [400, 158] on img at bounding box center [405, 158] width 16 height 16
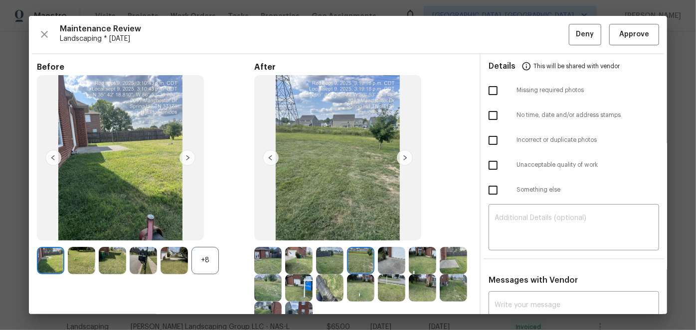
click at [401, 157] on img at bounding box center [405, 158] width 16 height 16
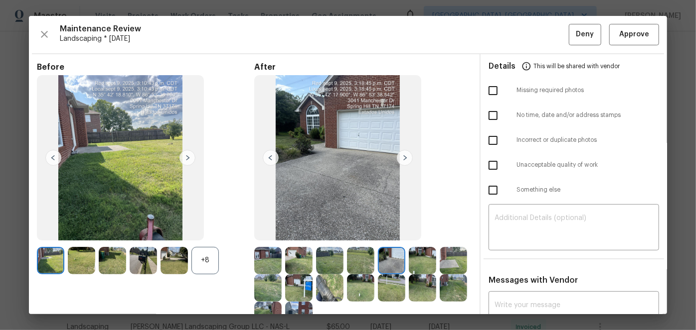
click at [401, 157] on img at bounding box center [405, 158] width 16 height 16
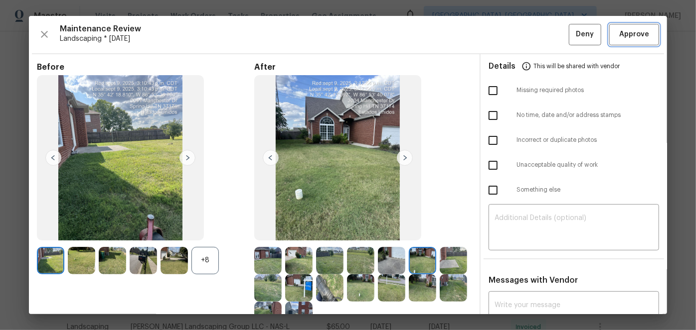
click at [640, 35] on span "Approve" at bounding box center [634, 34] width 30 height 12
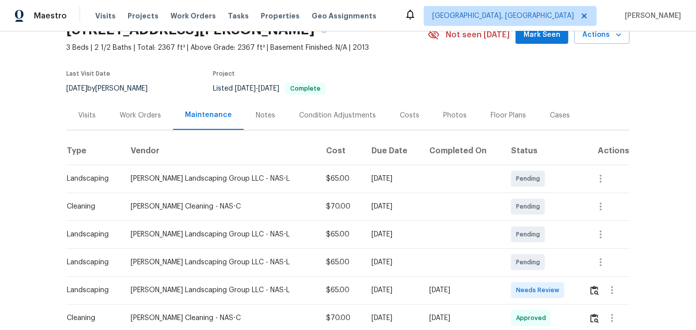
scroll to position [136, 0]
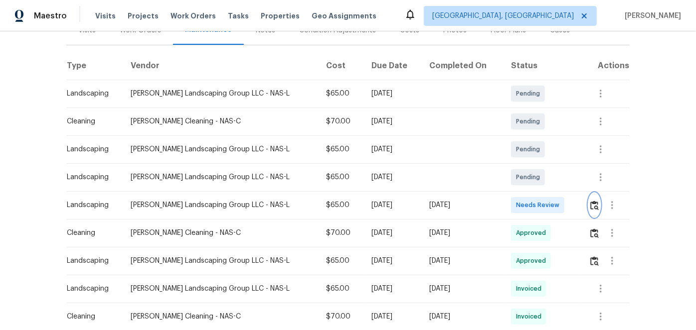
click at [590, 205] on img "button" at bounding box center [594, 205] width 8 height 9
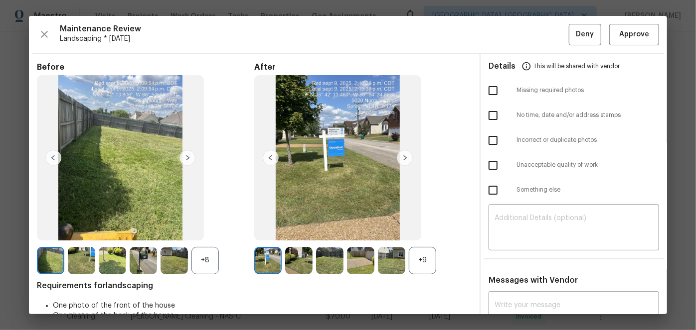
click at [266, 155] on img at bounding box center [271, 158] width 16 height 16
click at [401, 156] on img at bounding box center [405, 158] width 16 height 16
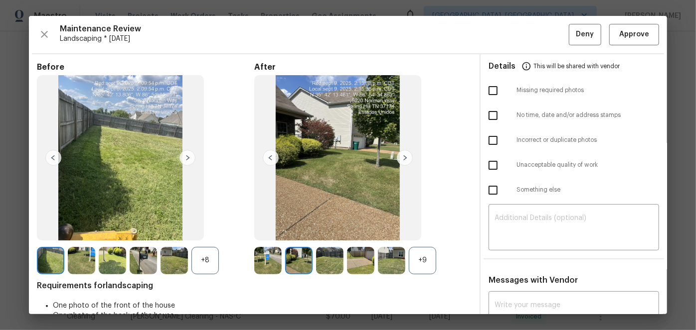
click at [401, 156] on img at bounding box center [405, 158] width 16 height 16
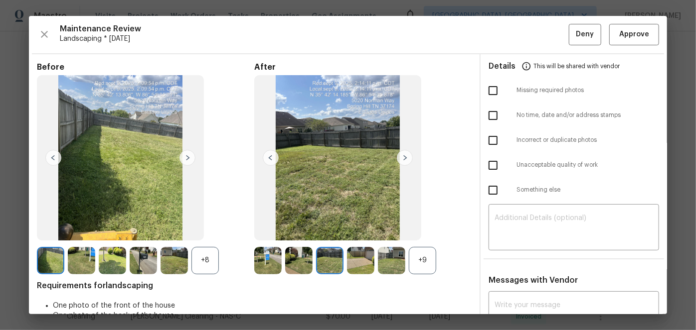
click at [401, 156] on img at bounding box center [405, 158] width 16 height 16
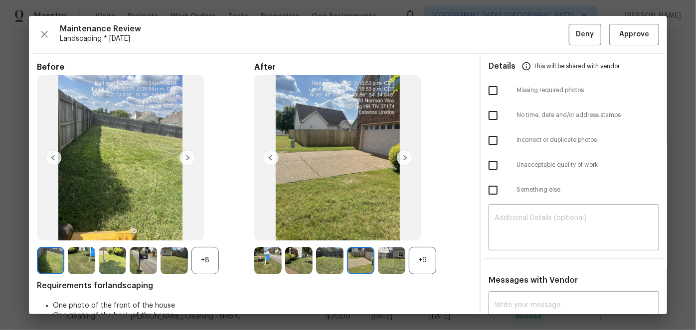
click at [401, 156] on img at bounding box center [405, 158] width 16 height 16
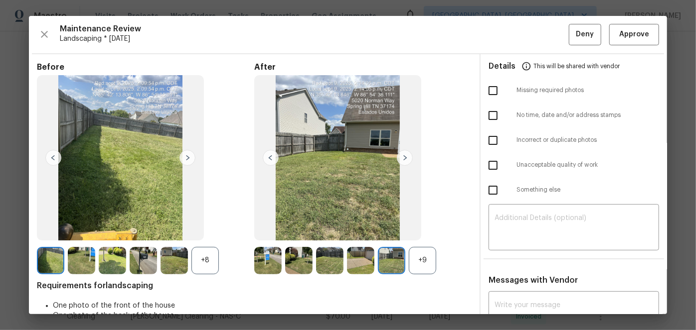
click at [401, 156] on img at bounding box center [405, 158] width 16 height 16
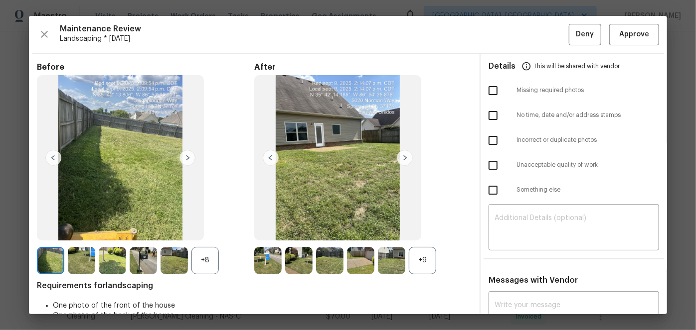
click at [401, 156] on img at bounding box center [405, 158] width 16 height 16
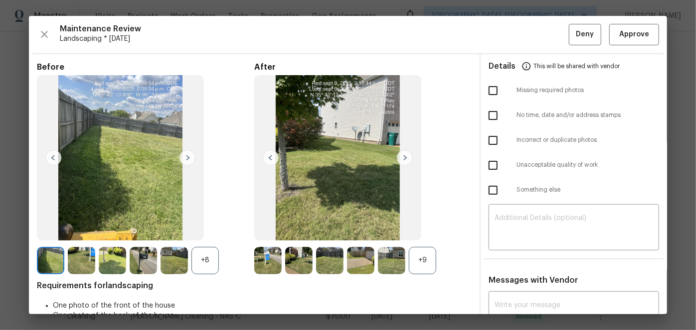
click at [401, 156] on img at bounding box center [405, 158] width 16 height 16
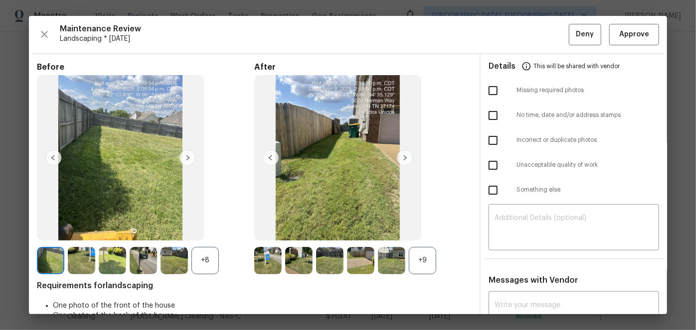
click at [401, 156] on img at bounding box center [405, 158] width 16 height 16
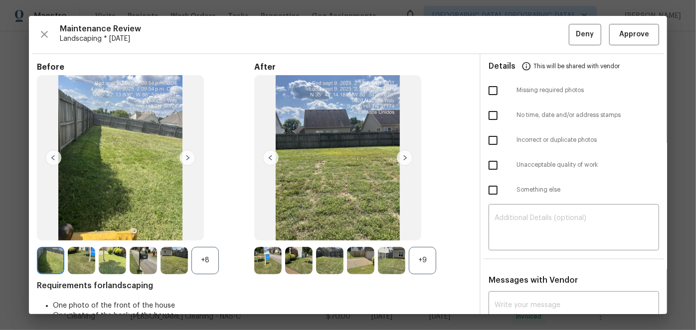
click at [401, 156] on img at bounding box center [405, 158] width 16 height 16
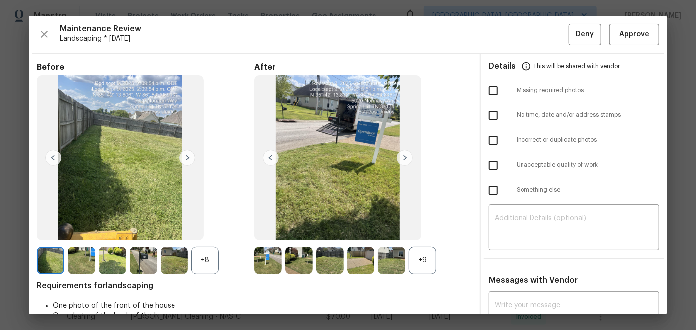
click at [401, 156] on img at bounding box center [405, 158] width 16 height 16
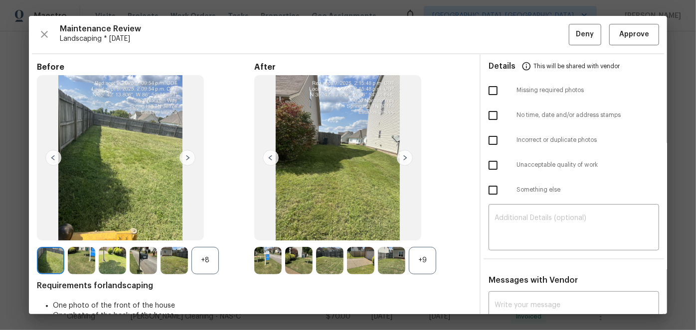
click at [401, 156] on img at bounding box center [405, 158] width 16 height 16
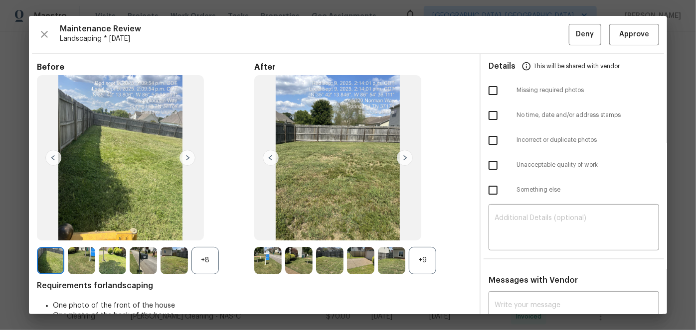
click at [401, 156] on img at bounding box center [405, 158] width 16 height 16
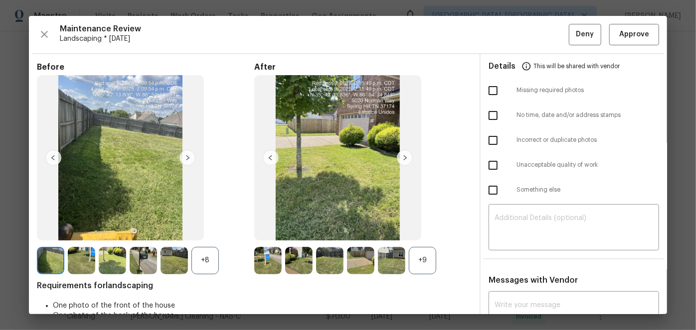
click at [401, 156] on img at bounding box center [405, 158] width 16 height 16
click at [624, 40] on span "Approve" at bounding box center [634, 34] width 30 height 12
